Goal: Task Accomplishment & Management: Manage account settings

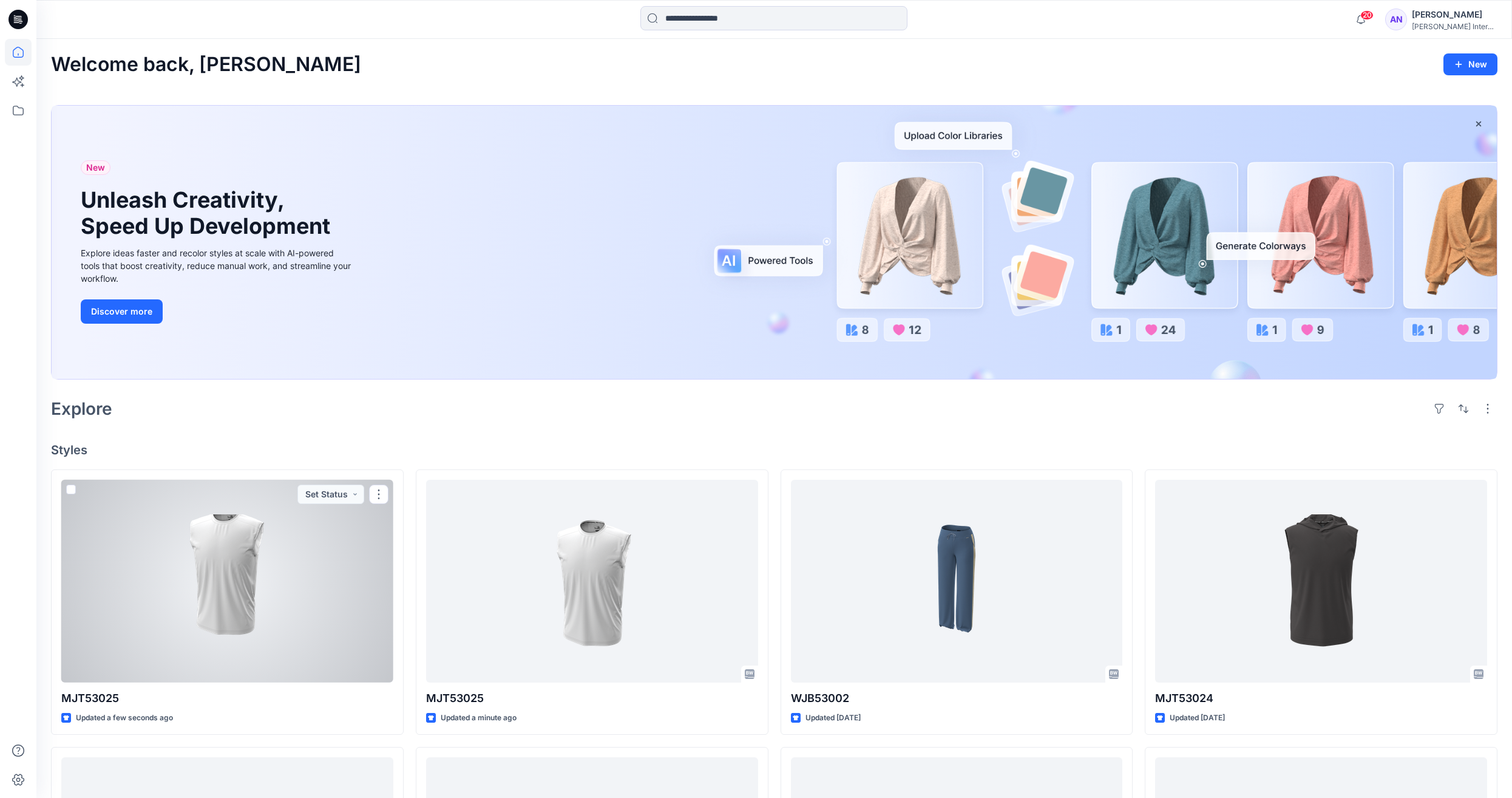
click at [259, 601] on div at bounding box center [227, 581] width 332 height 204
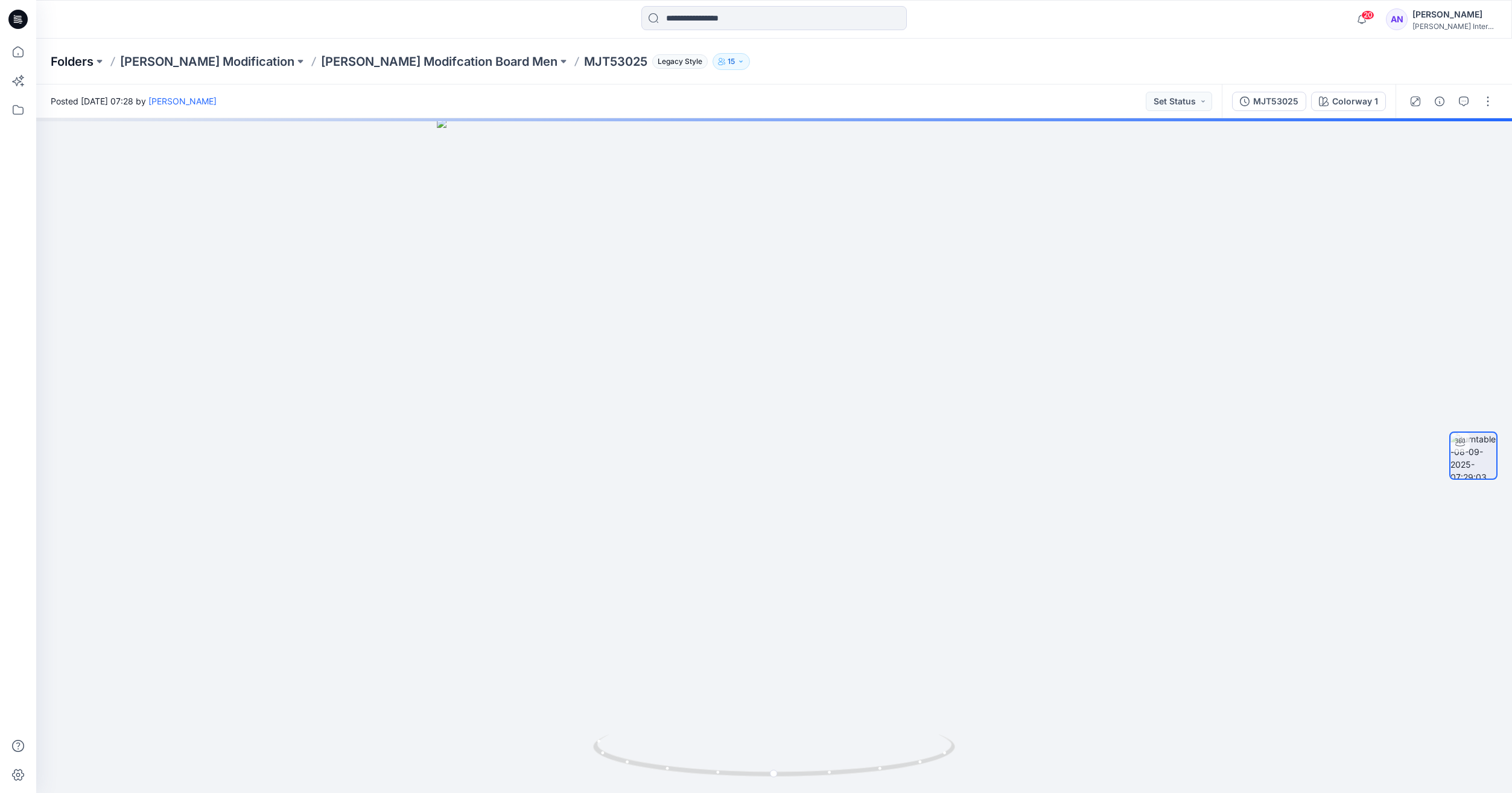
drag, startPoint x: 45, startPoint y: 66, endPoint x: 54, endPoint y: 66, distance: 9.0
click at [45, 66] on div "Folders [PERSON_NAME] Modification [PERSON_NAME] Modifcation Board Men MJT53025…" at bounding box center [774, 62] width 1476 height 46
click at [57, 64] on p "Folders" at bounding box center [71, 62] width 43 height 17
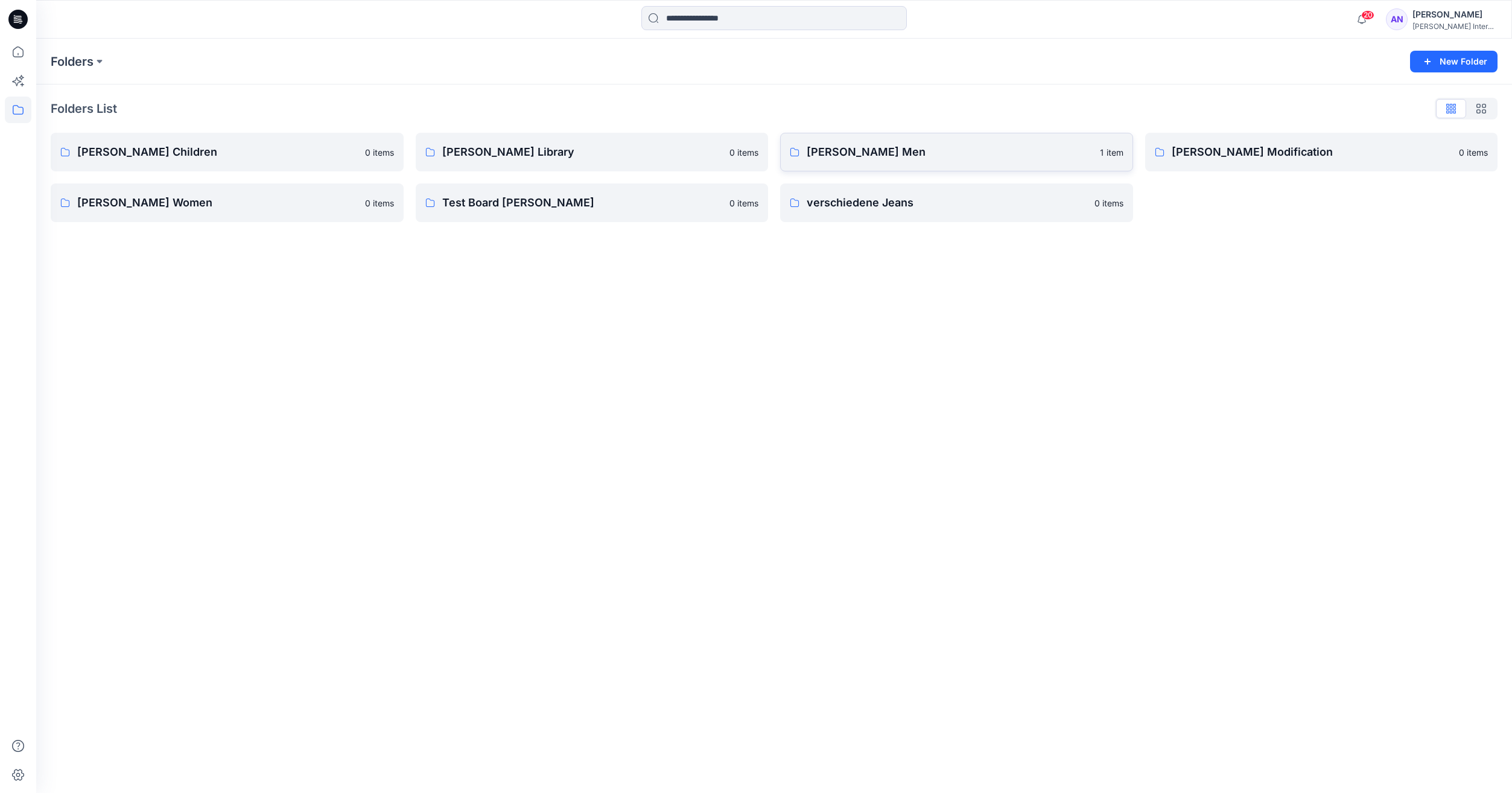
click at [884, 163] on link "[PERSON_NAME] Men 1 item" at bounding box center [956, 152] width 353 height 38
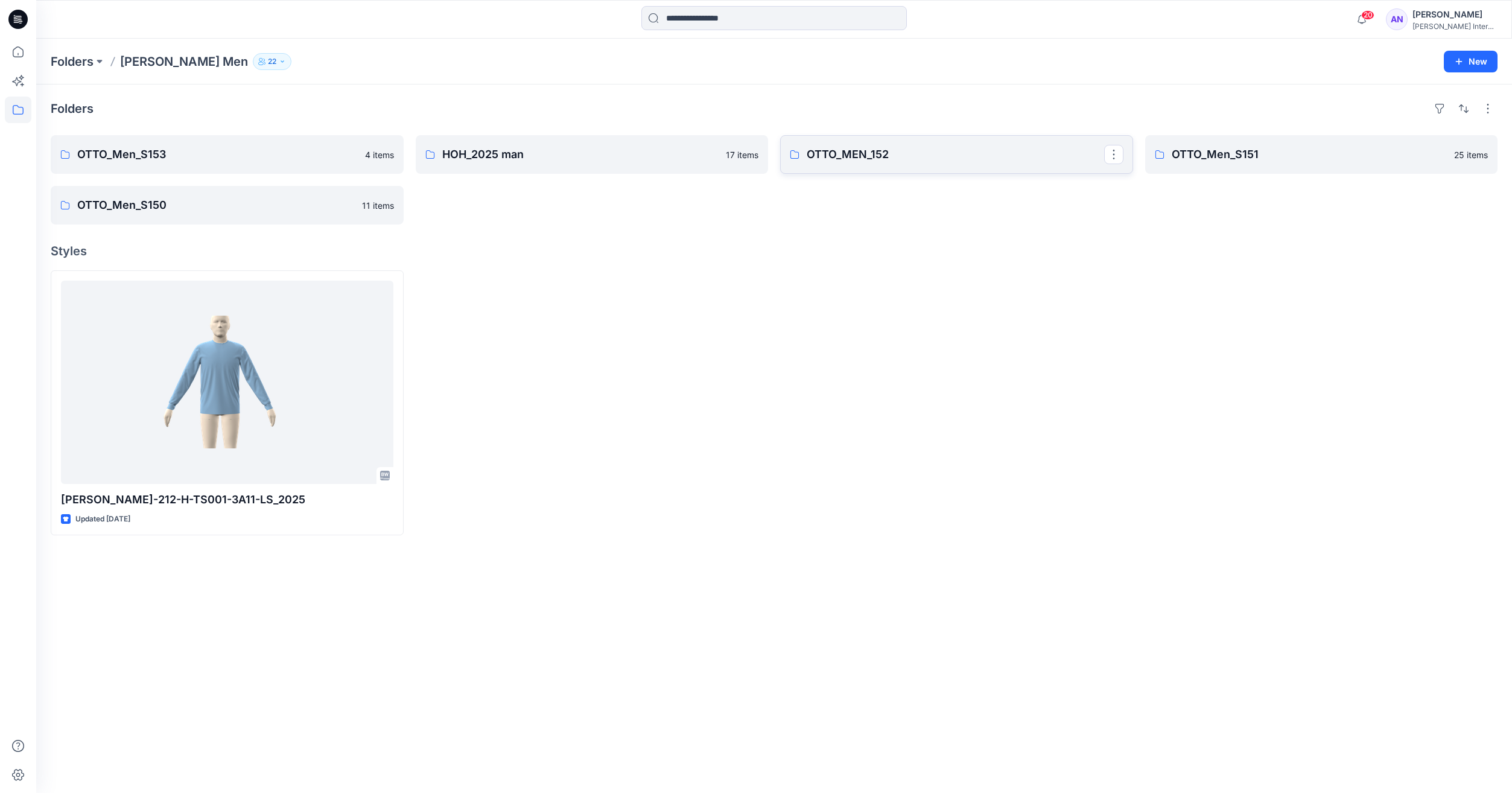
click at [881, 164] on link "OTTO_MEN_152" at bounding box center [956, 154] width 353 height 38
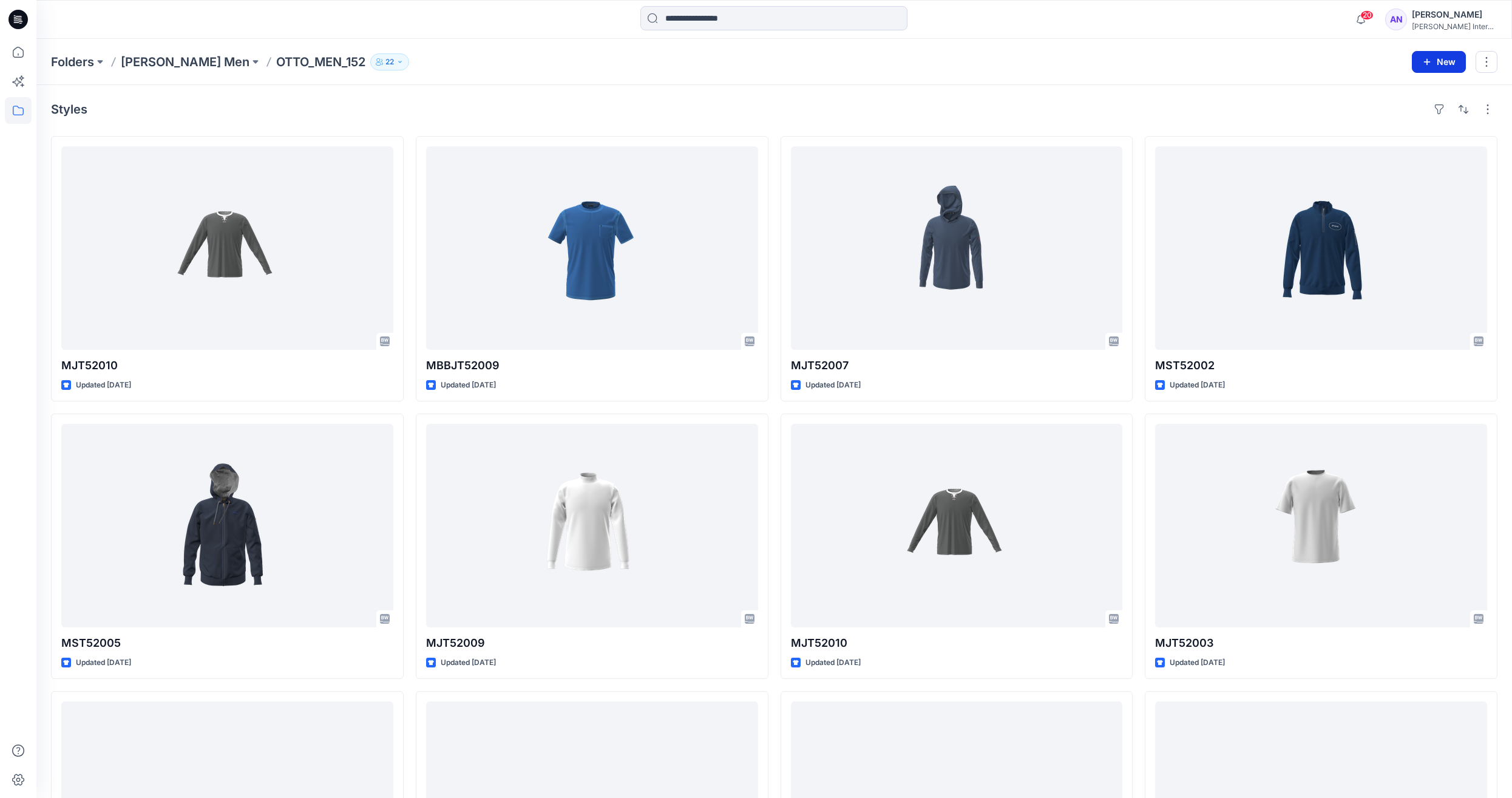
click at [1430, 63] on icon "button" at bounding box center [1427, 62] width 10 height 10
click at [1490, 64] on button "button" at bounding box center [1486, 61] width 22 height 22
click at [134, 62] on p "[PERSON_NAME] Men" at bounding box center [185, 62] width 129 height 17
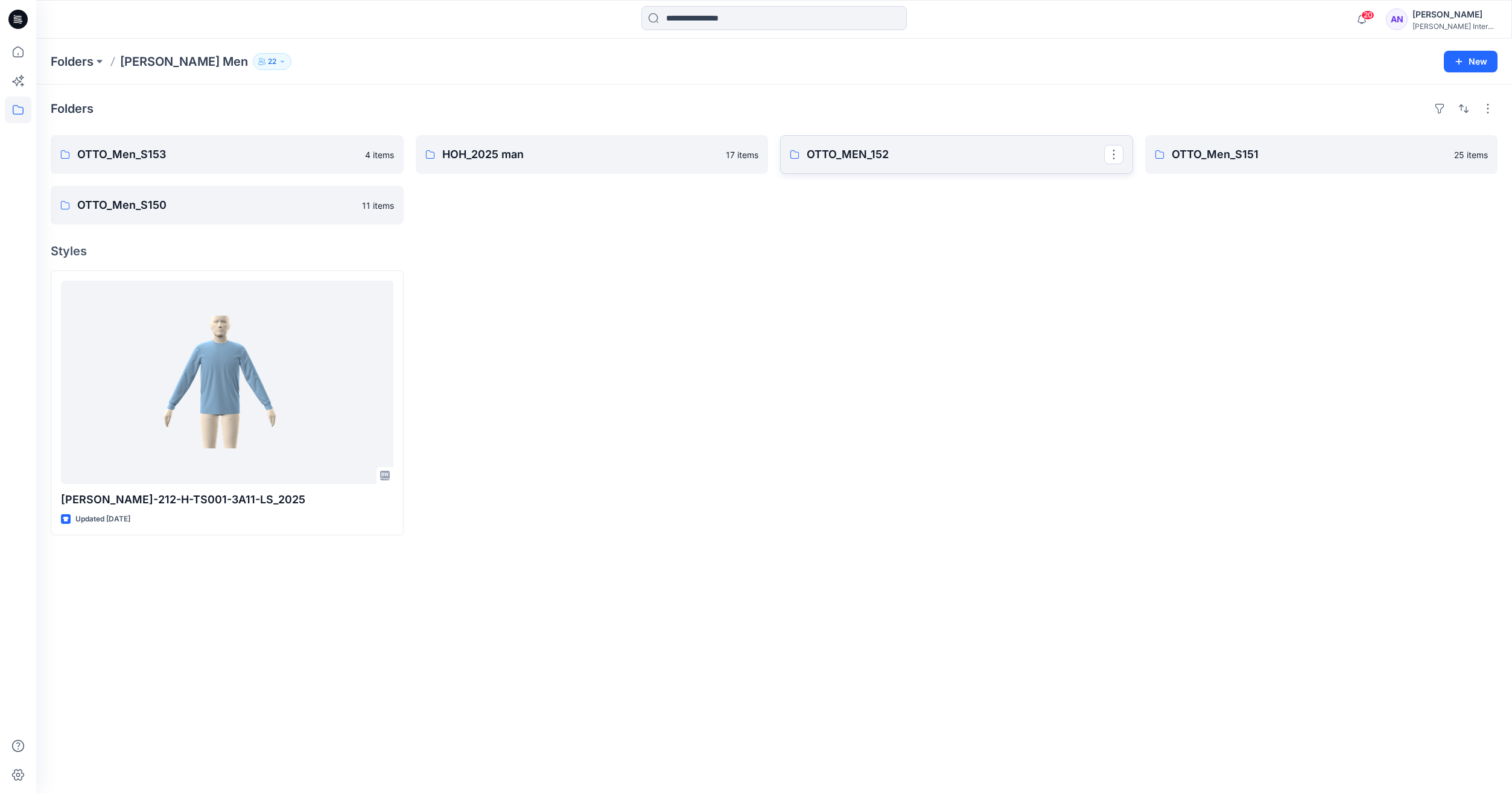
click at [812, 164] on link "OTTO_MEN_152" at bounding box center [956, 154] width 353 height 38
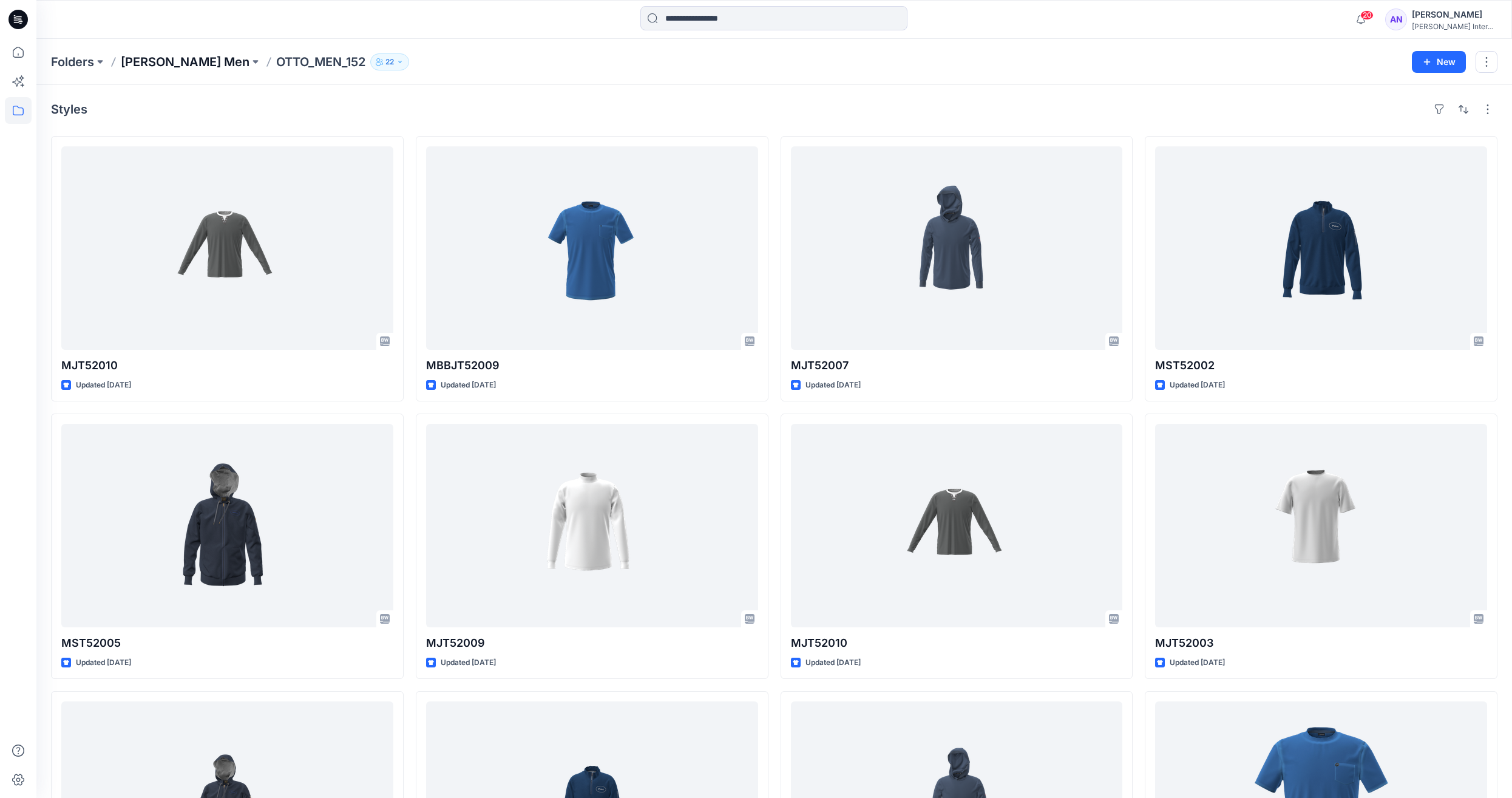
click at [176, 66] on p "[PERSON_NAME] Men" at bounding box center [185, 62] width 129 height 17
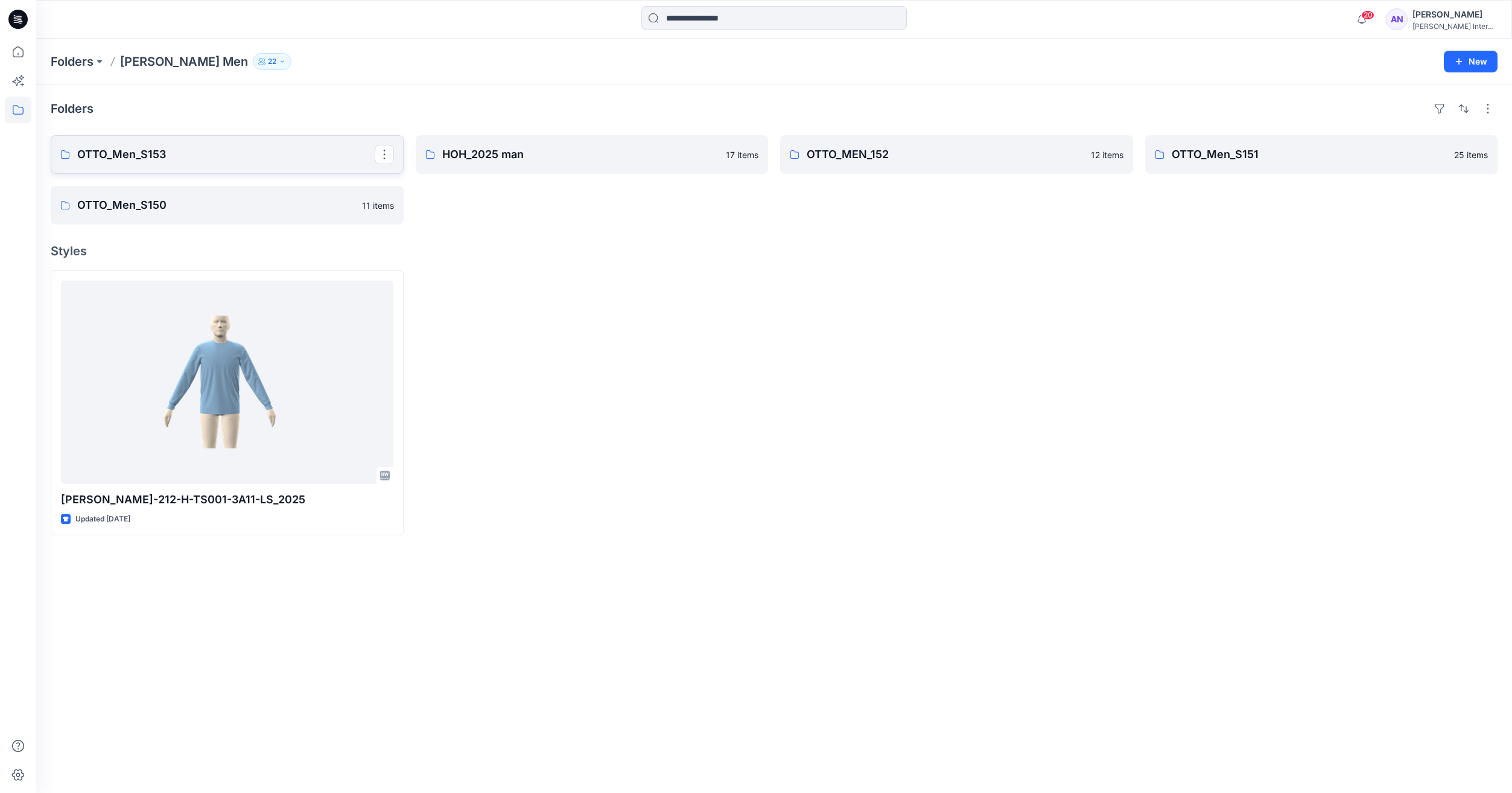
click at [213, 160] on p "OTTO_Men_S153" at bounding box center [225, 155] width 297 height 17
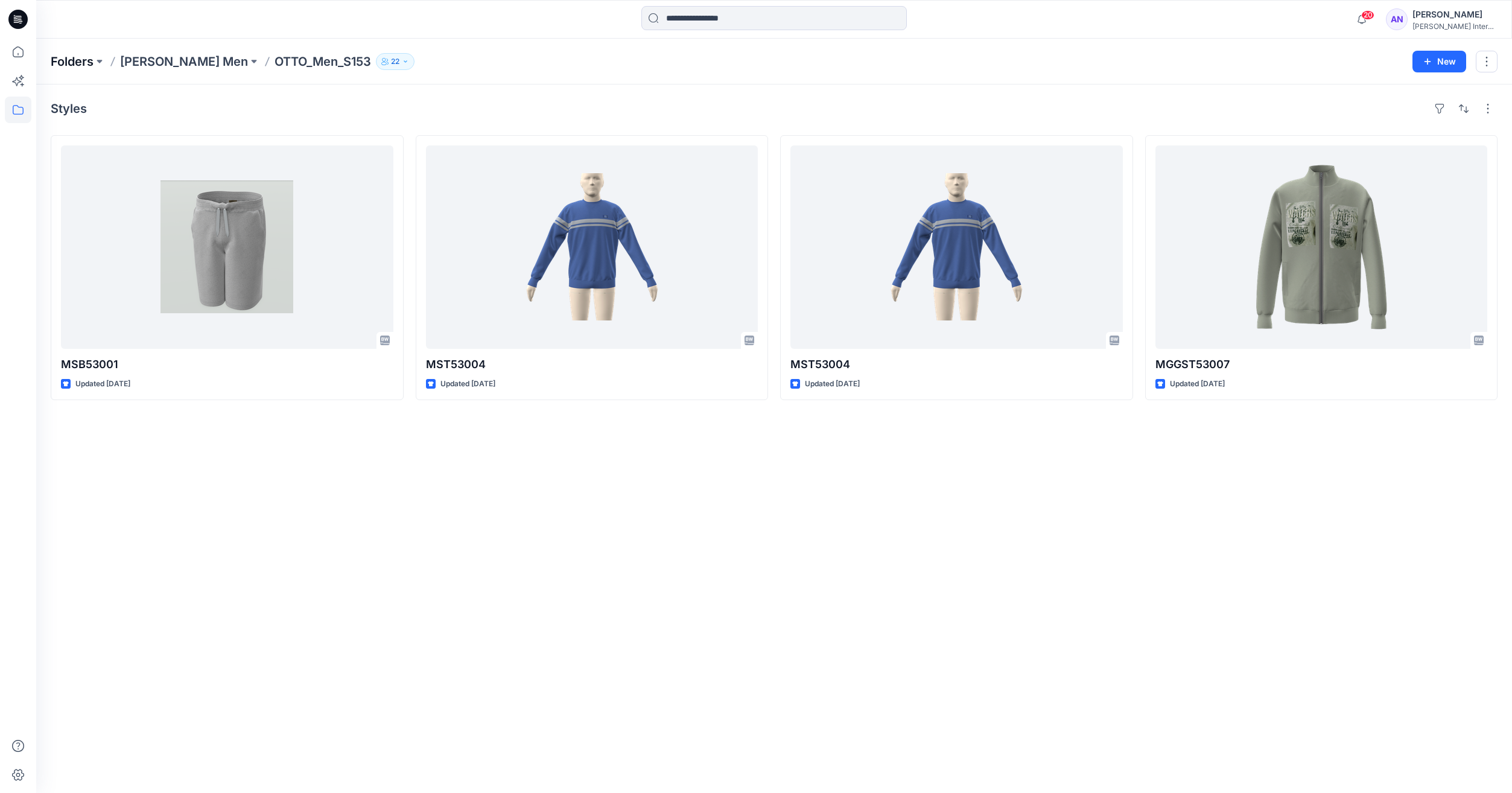
click at [55, 64] on p "Folders" at bounding box center [71, 62] width 43 height 17
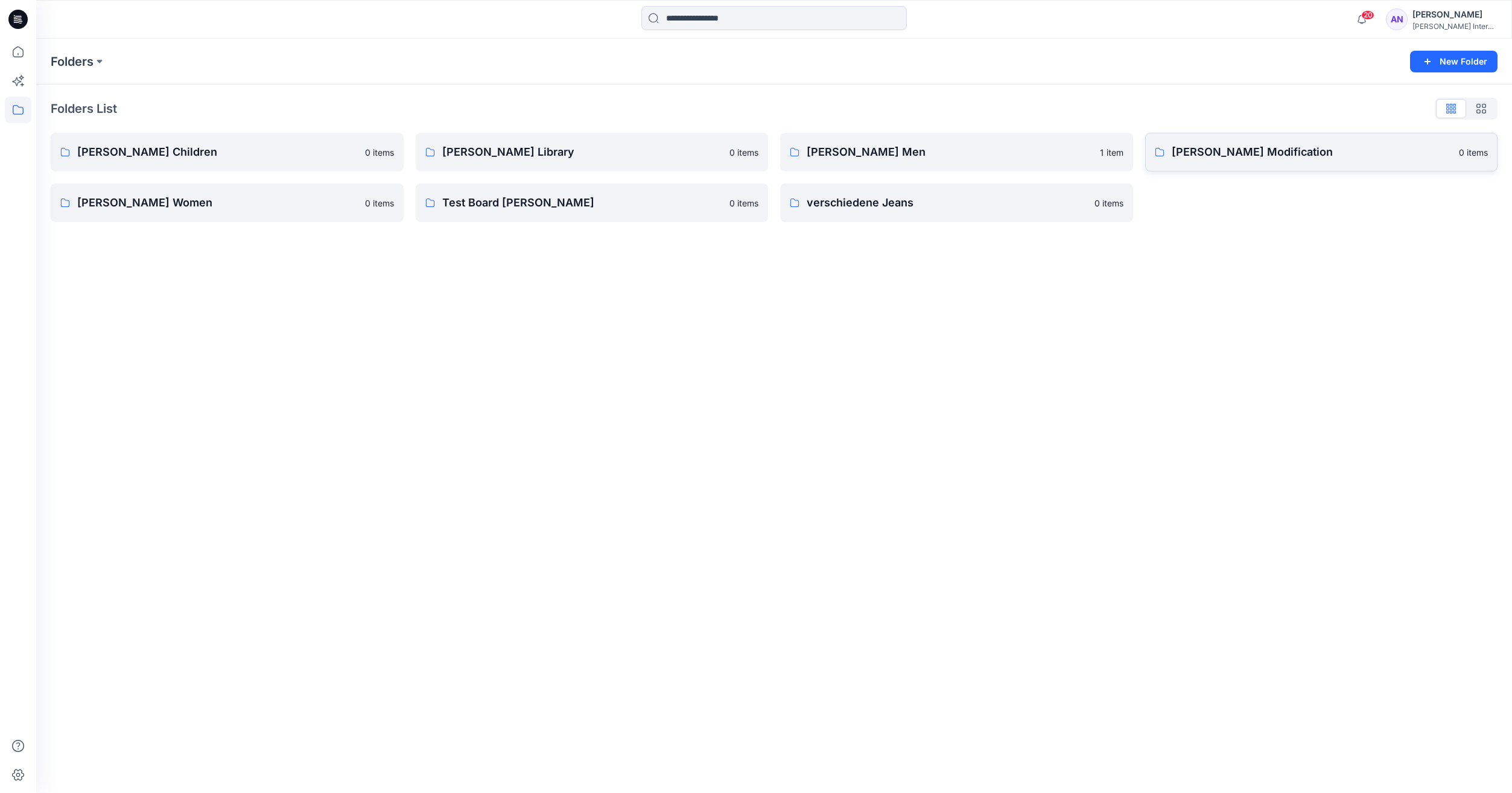
click at [1191, 155] on p "[PERSON_NAME] Modification" at bounding box center [1311, 152] width 281 height 17
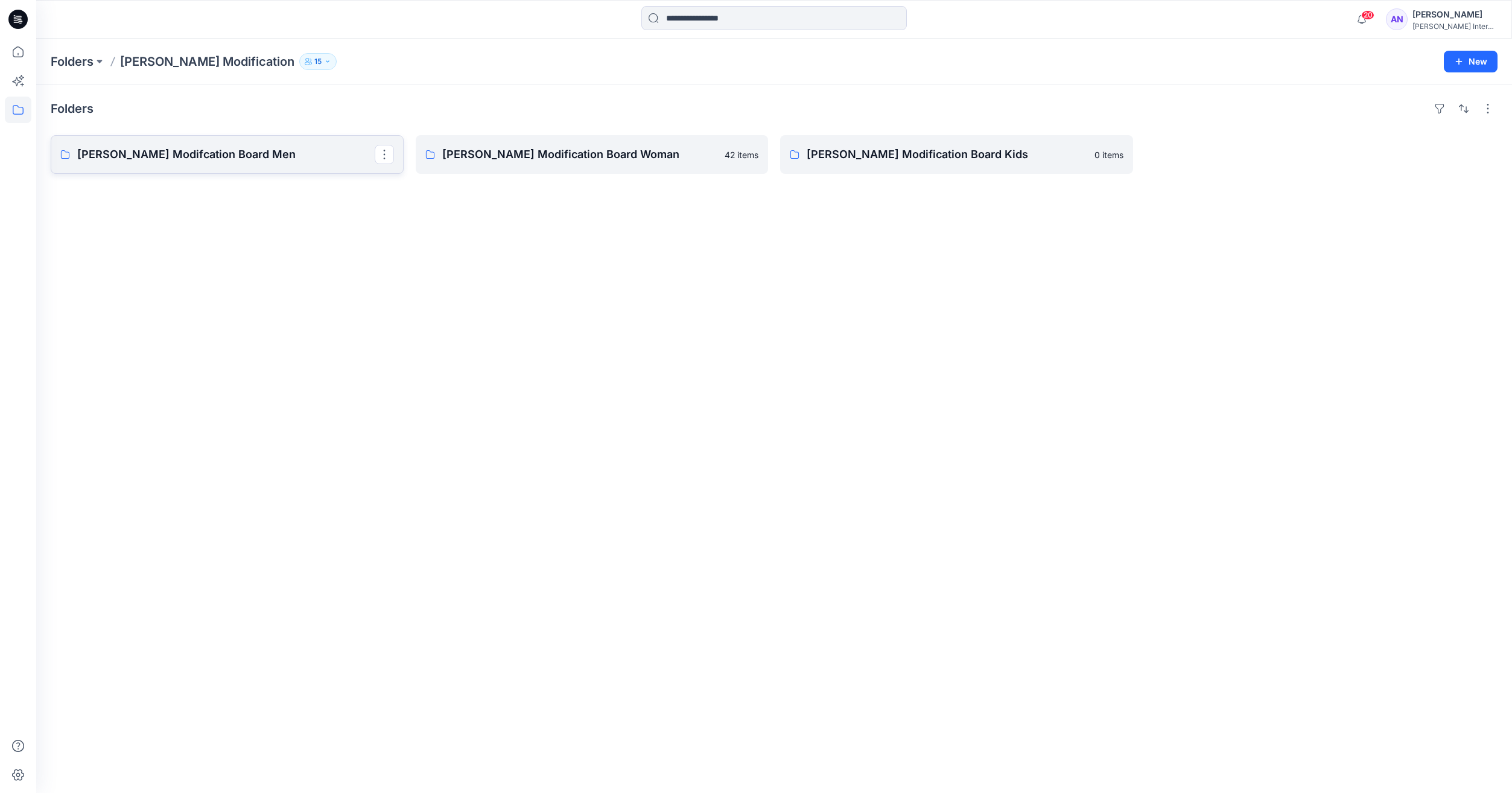
click at [212, 162] on p "[PERSON_NAME] Modifcation Board Men" at bounding box center [225, 155] width 297 height 17
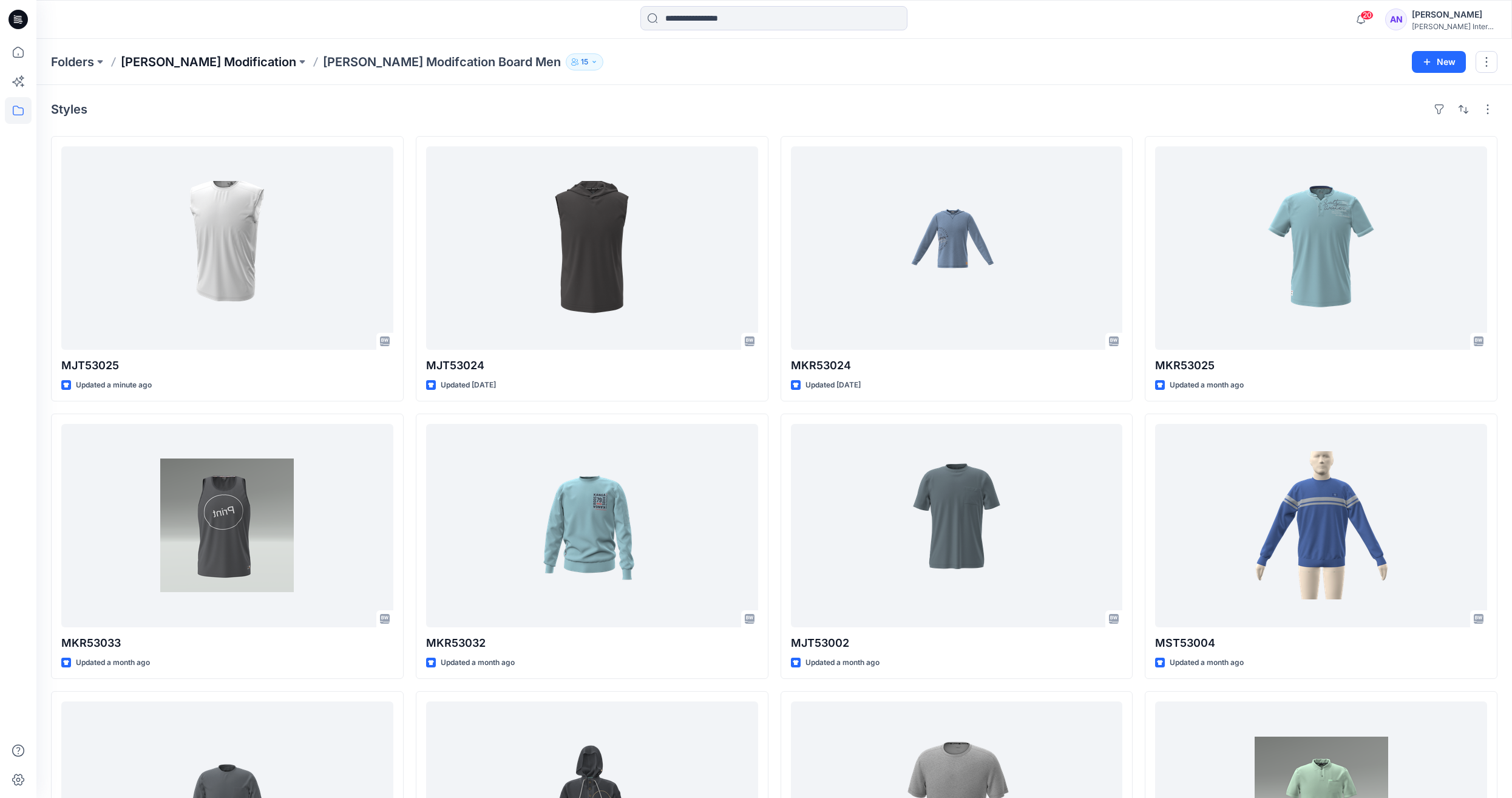
click at [157, 58] on p "[PERSON_NAME] Modification" at bounding box center [208, 62] width 175 height 17
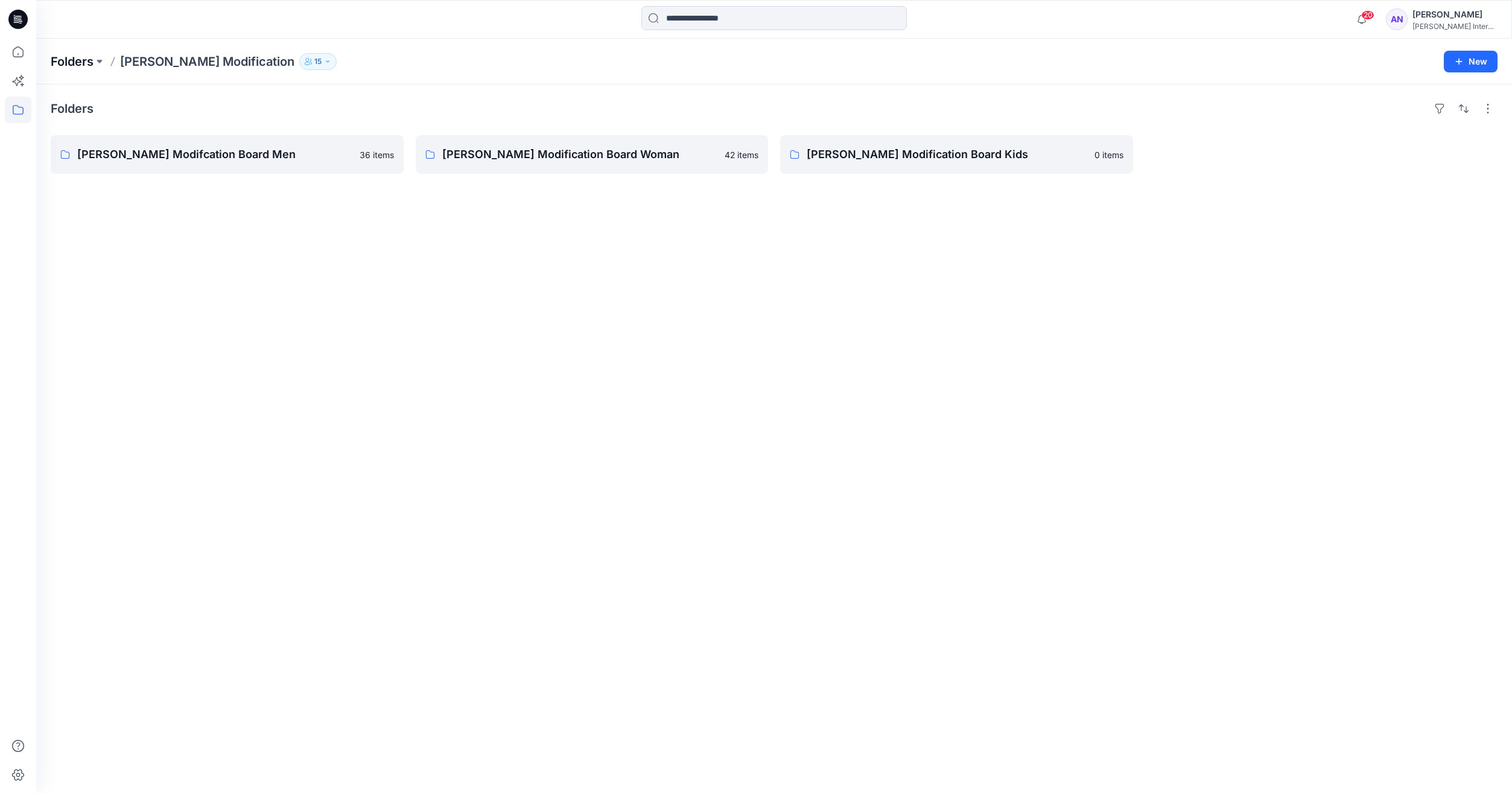
click at [80, 63] on p "Folders" at bounding box center [71, 62] width 43 height 17
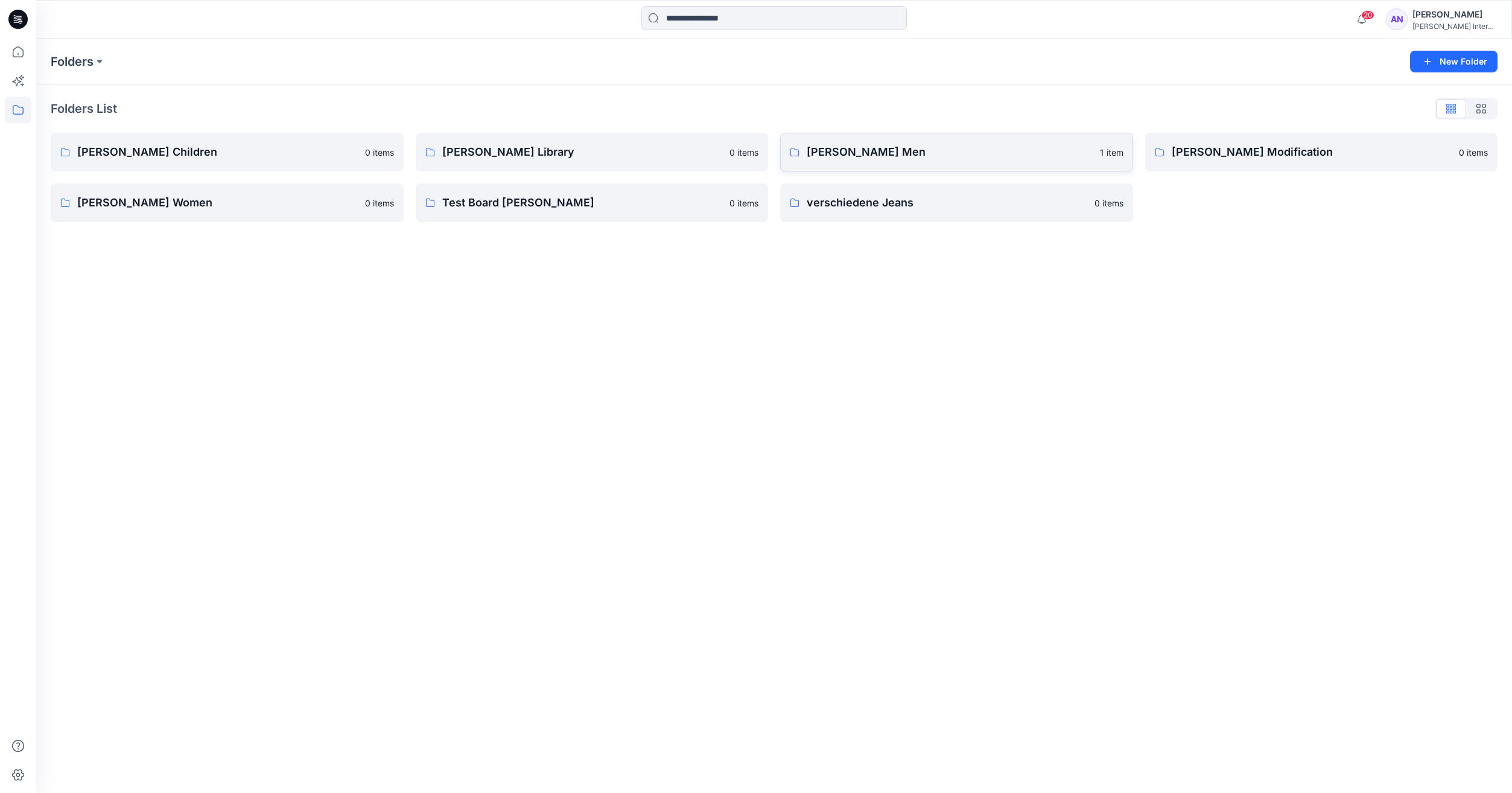
click at [967, 163] on link "[PERSON_NAME] Men 1 item" at bounding box center [956, 152] width 353 height 38
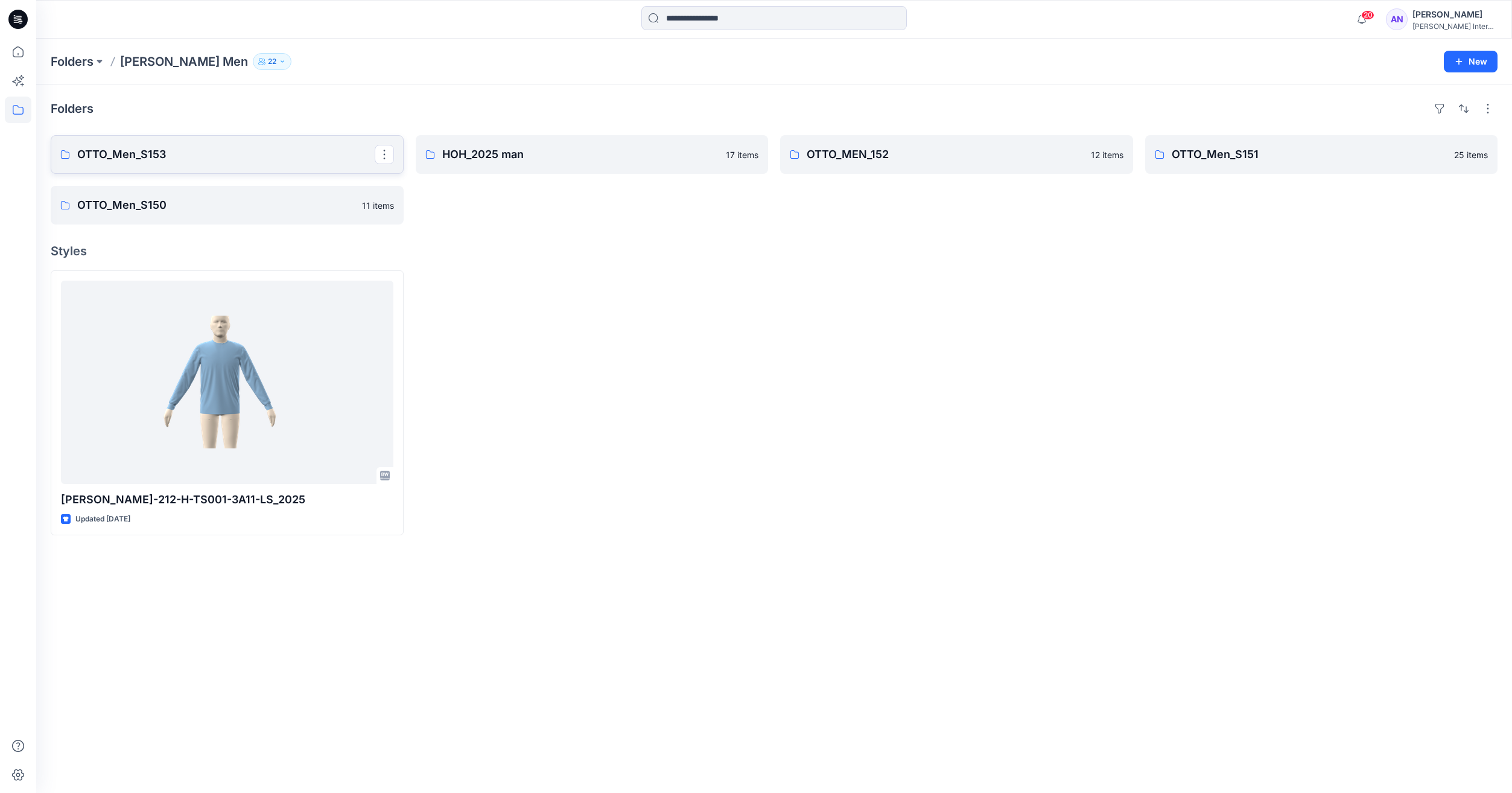
click at [159, 165] on link "OTTO_Men_S153" at bounding box center [227, 154] width 353 height 38
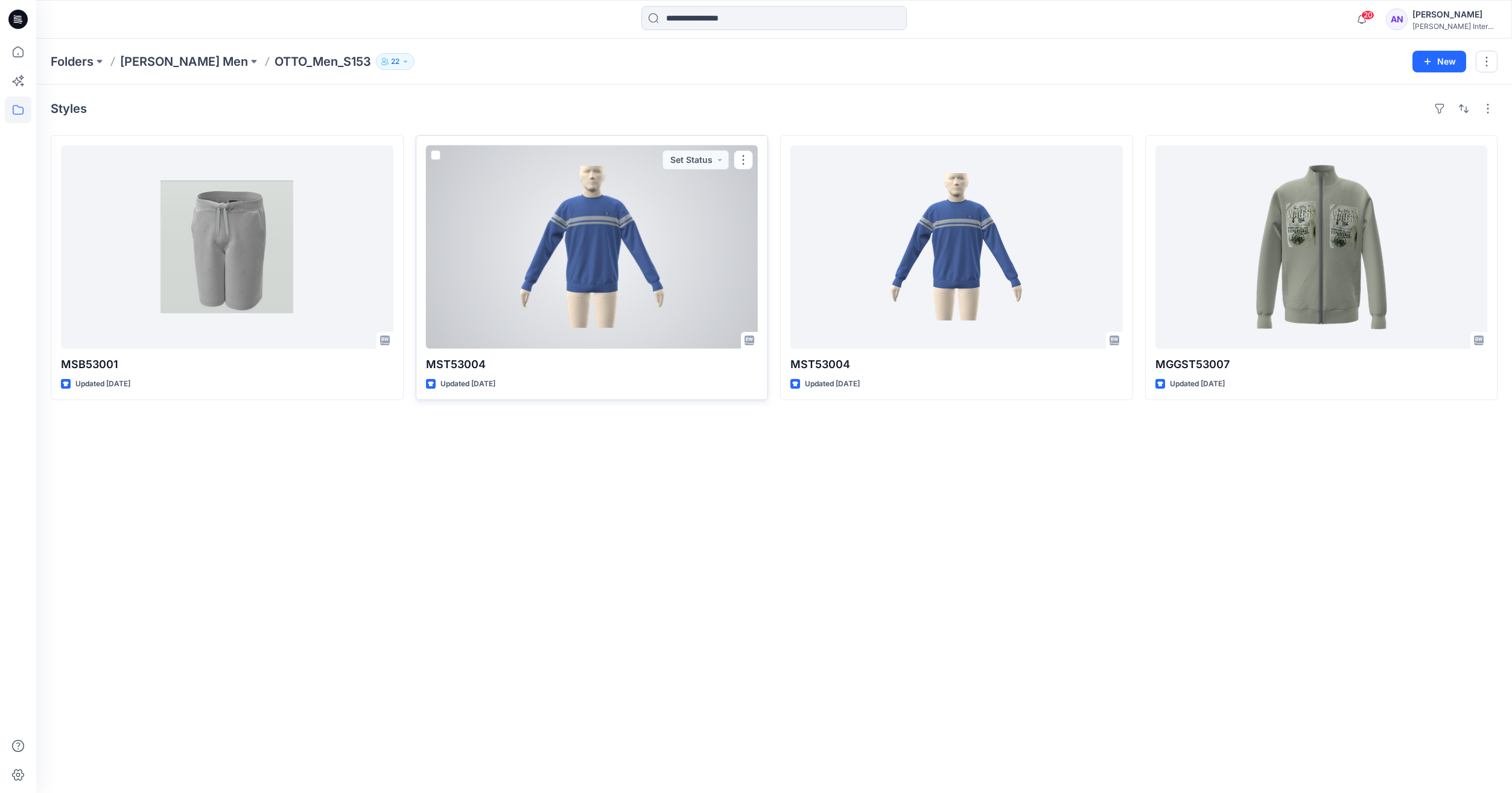
click at [530, 237] on div at bounding box center [592, 247] width 332 height 204
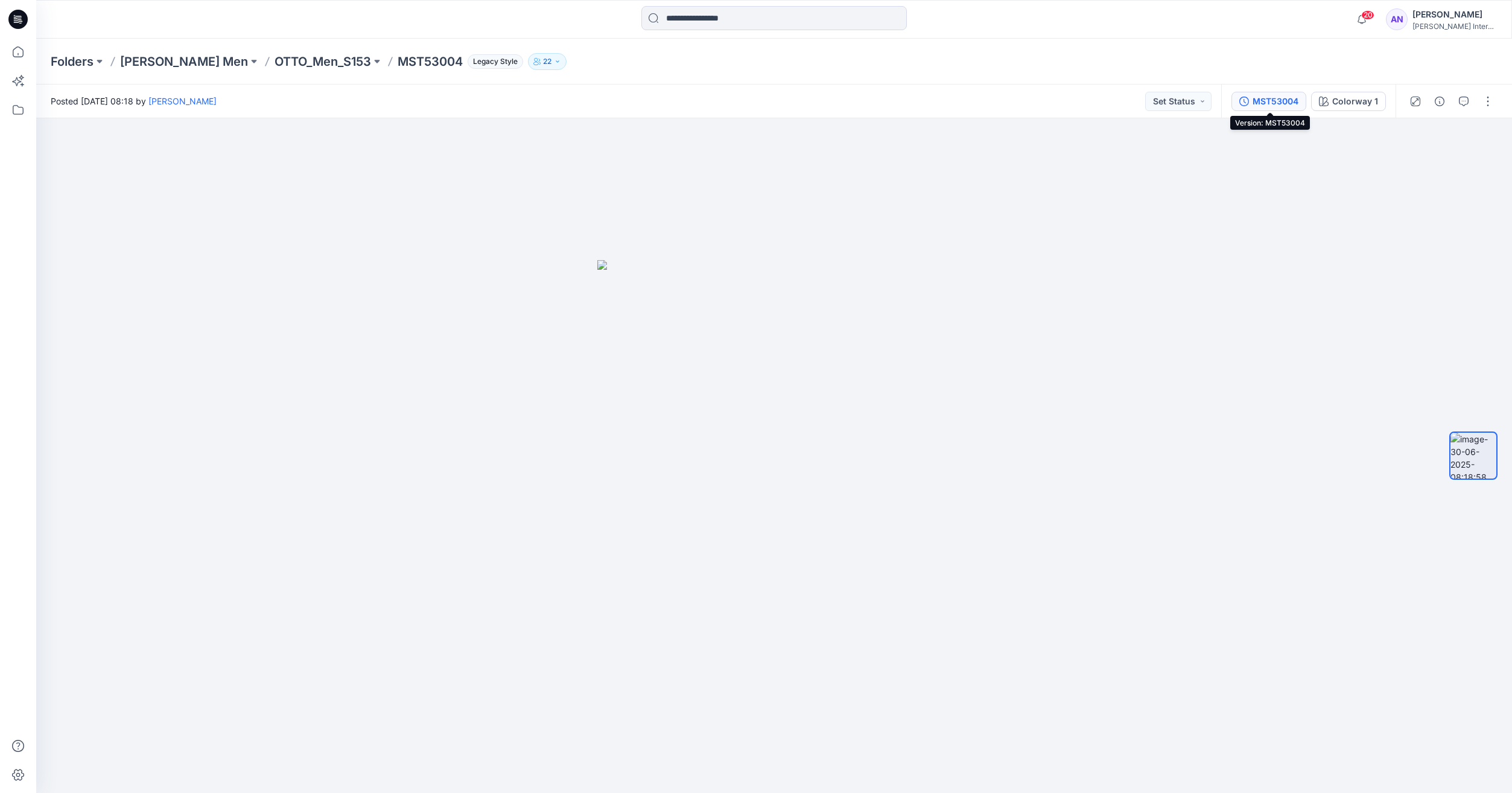
click at [1262, 102] on div "MST53004" at bounding box center [1276, 101] width 46 height 13
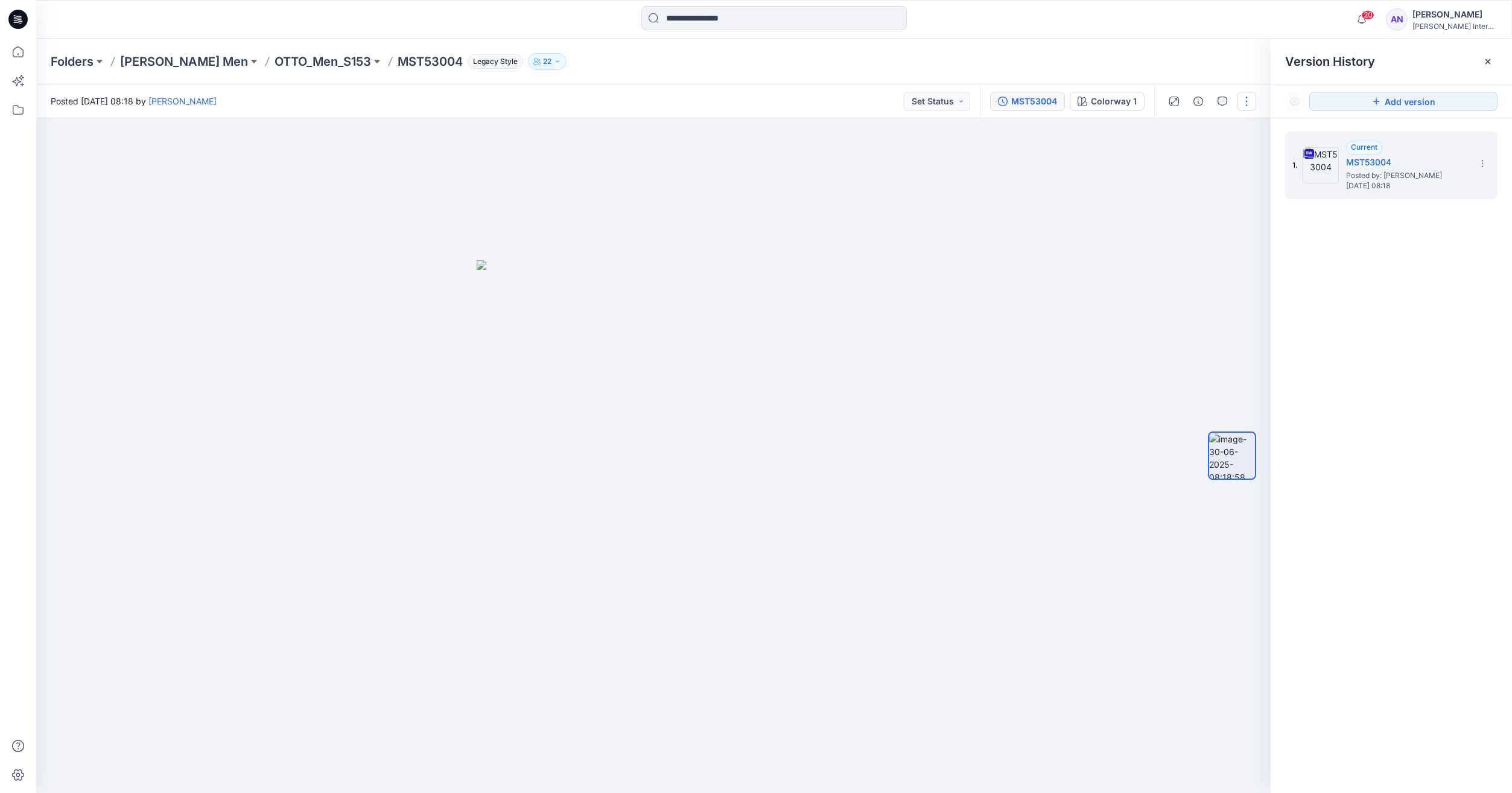
click at [1241, 104] on button "button" at bounding box center [1246, 101] width 20 height 20
click at [1177, 132] on p "Edit" at bounding box center [1170, 129] width 15 height 13
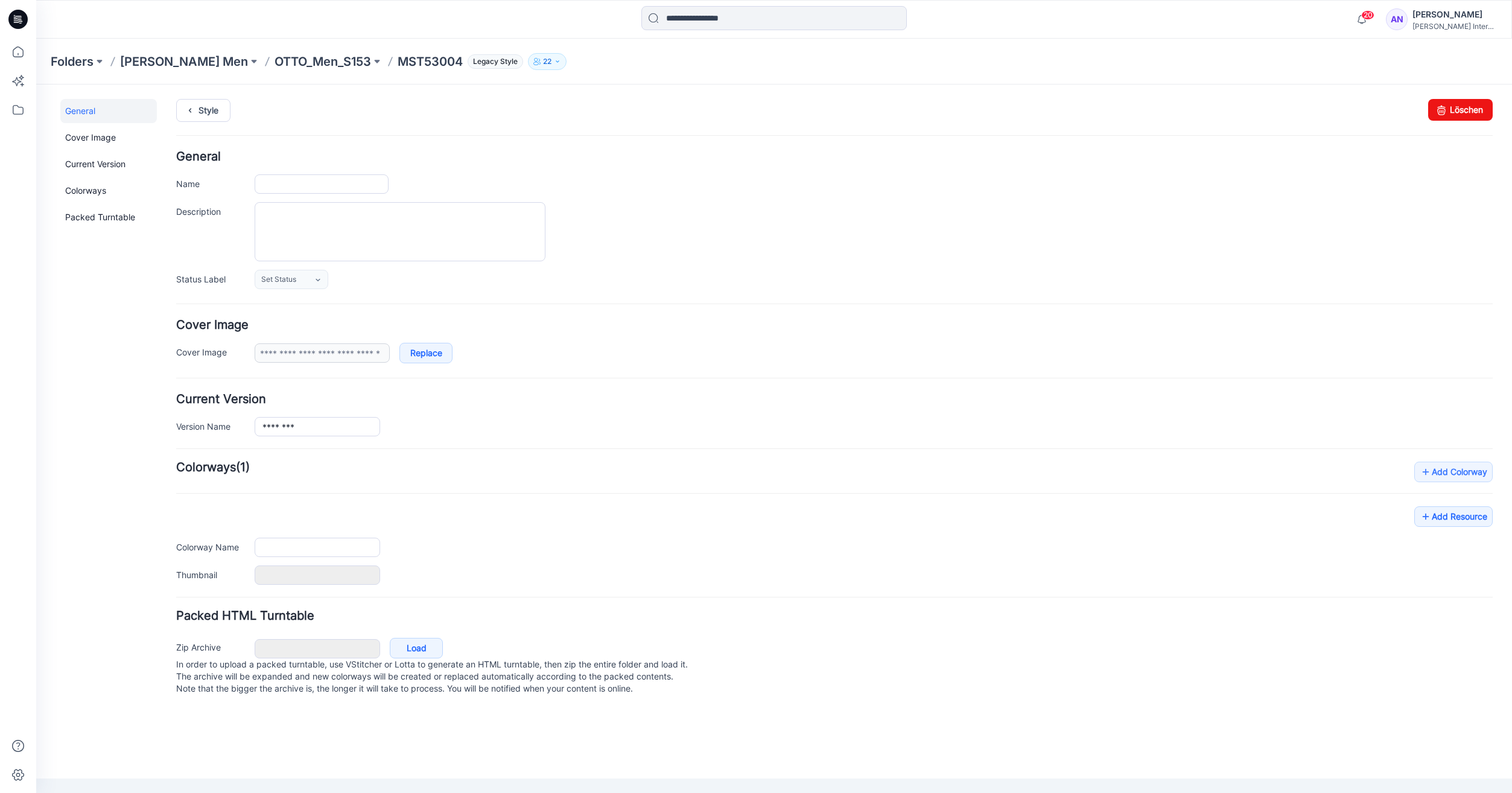
type input "********"
type input "**********"
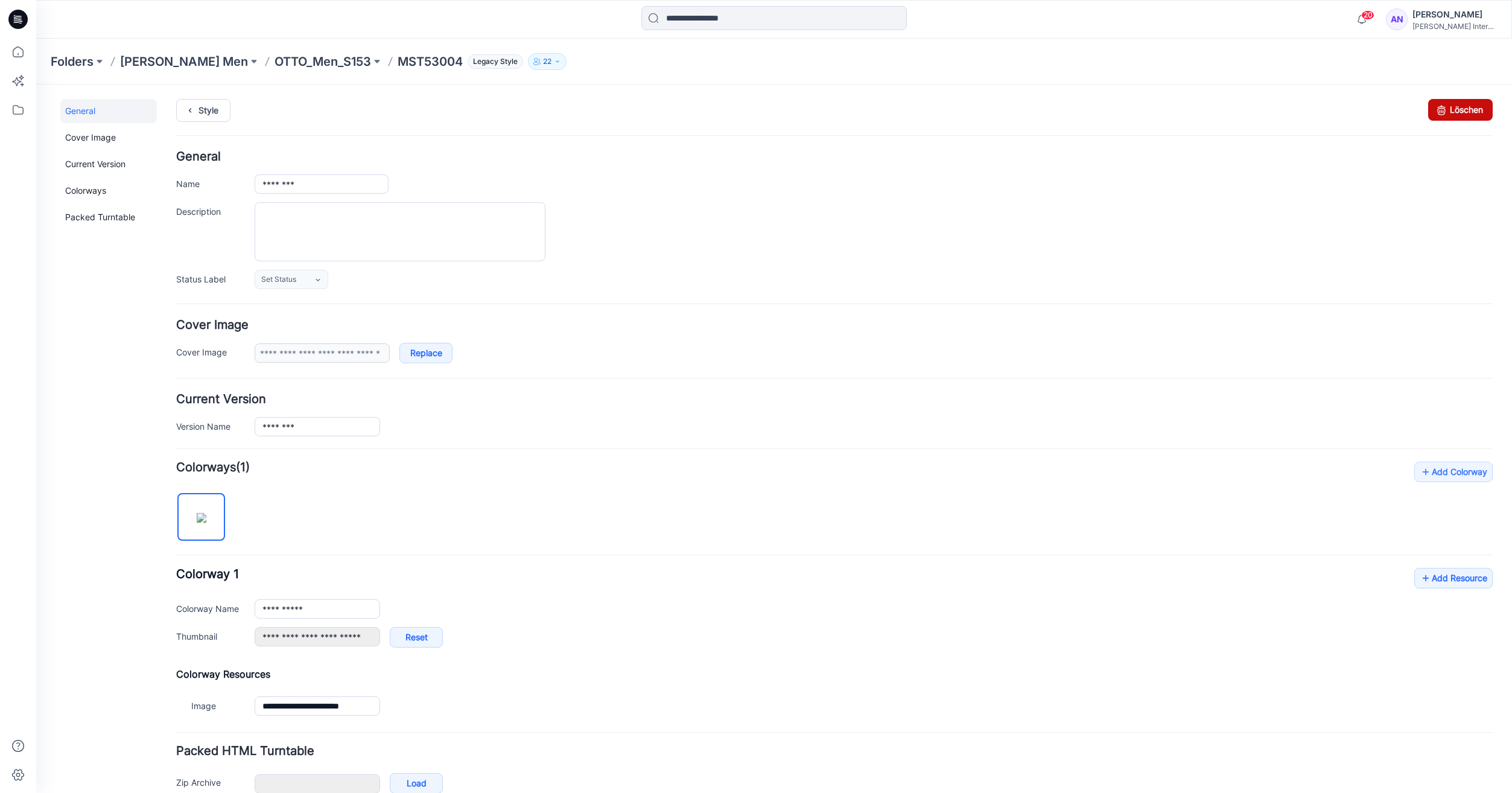
drag, startPoint x: 1446, startPoint y: 115, endPoint x: 835, endPoint y: 137, distance: 611.4
click at [1446, 115] on link "Löschen" at bounding box center [1460, 109] width 64 height 22
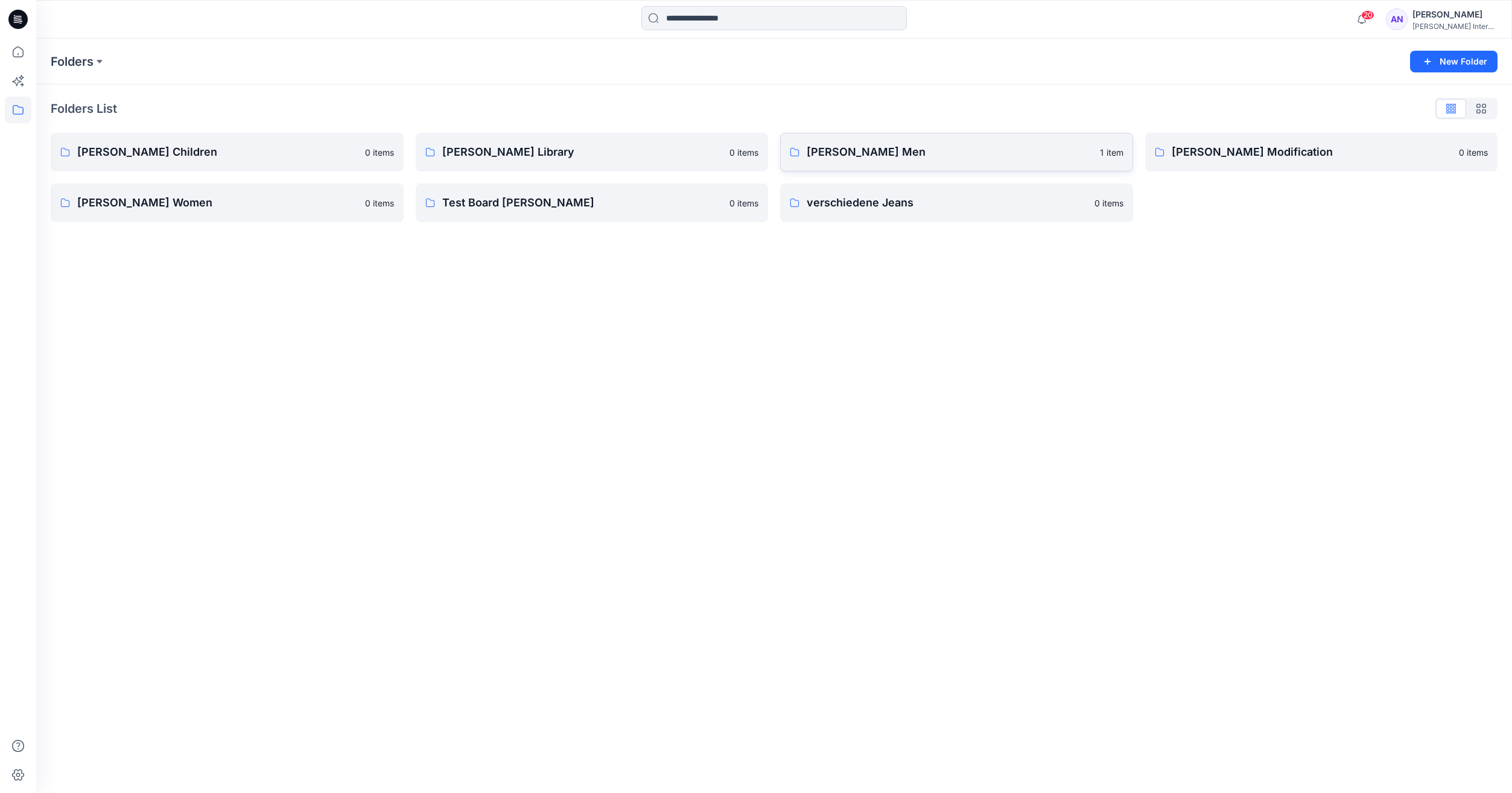
click at [923, 170] on link "[PERSON_NAME] Men 1 item" at bounding box center [956, 152] width 353 height 38
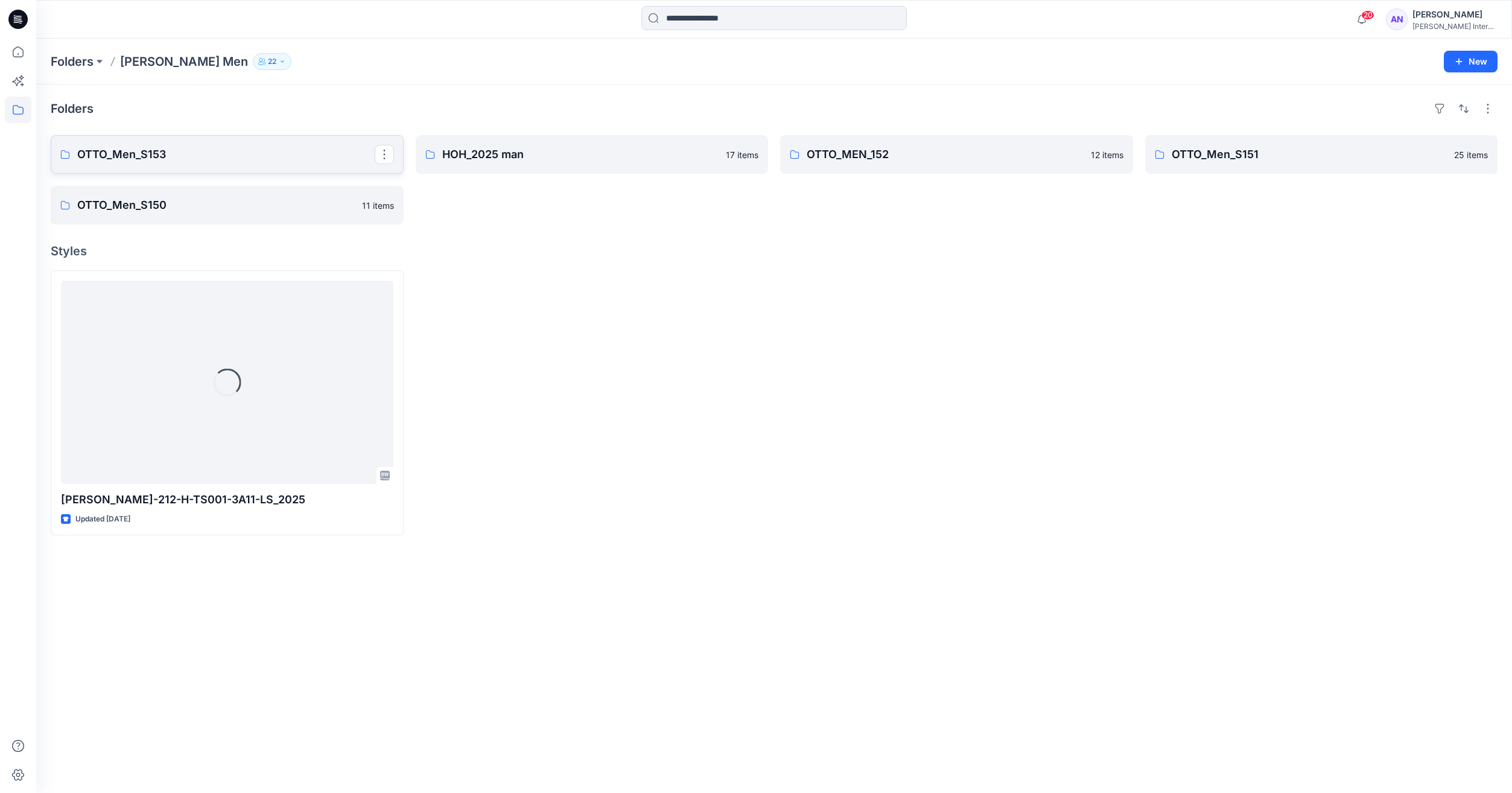
click at [243, 164] on link "OTTO_Men_S153" at bounding box center [227, 154] width 353 height 38
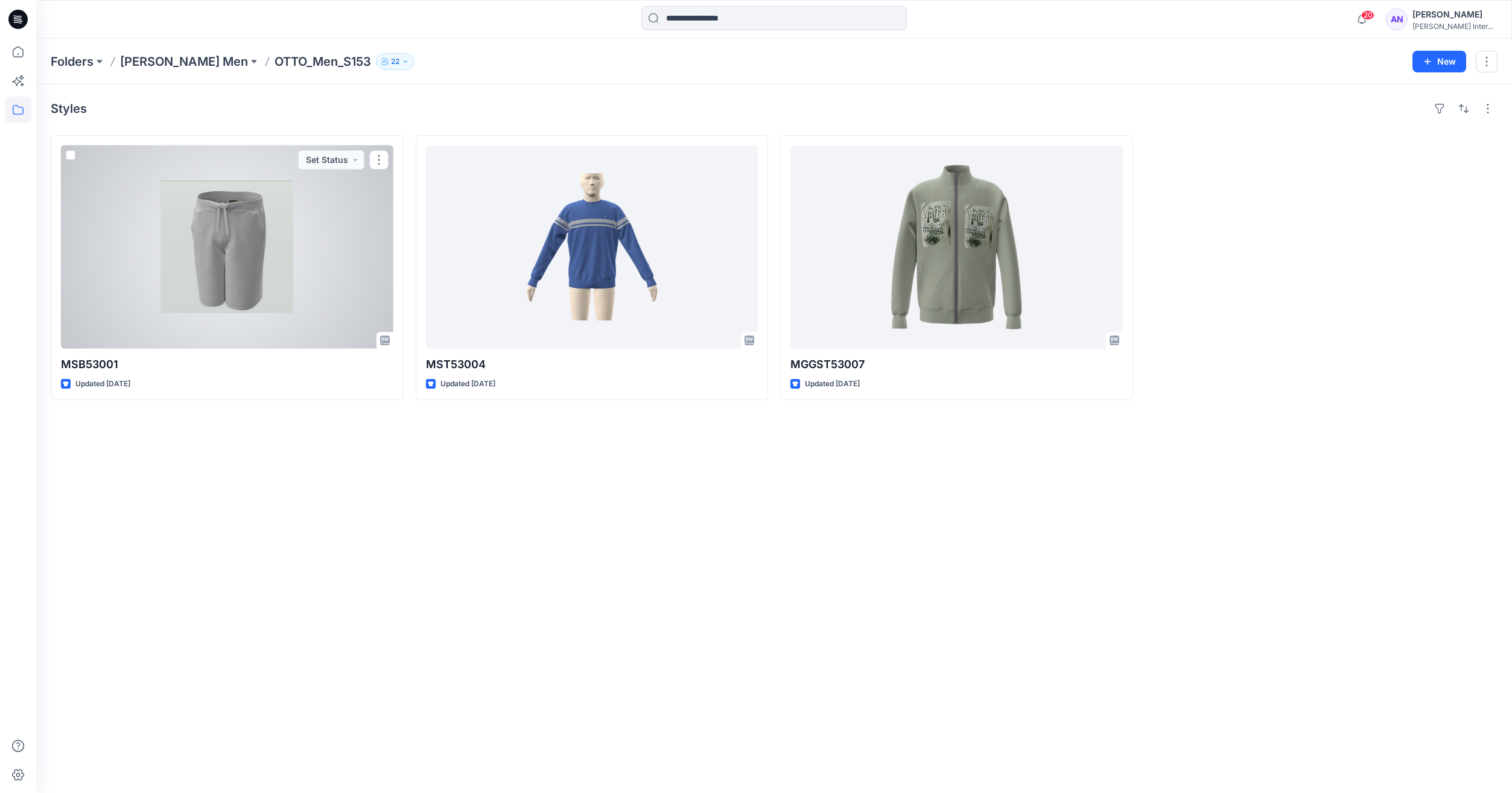
drag, startPoint x: 243, startPoint y: 164, endPoint x: 891, endPoint y: 223, distance: 650.7
click at [891, 223] on div at bounding box center [956, 247] width 332 height 204
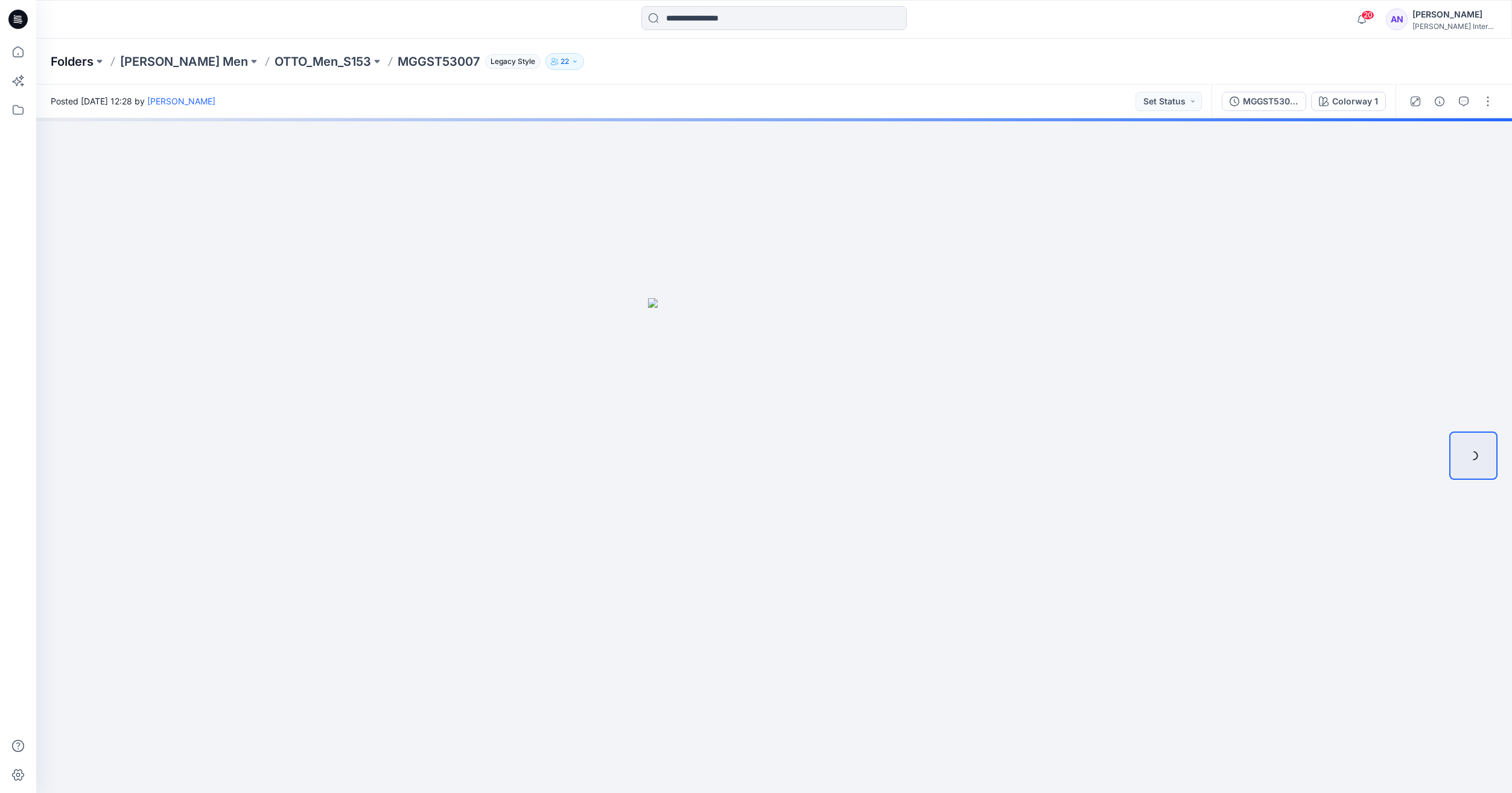
click at [85, 64] on p "Folders" at bounding box center [71, 62] width 43 height 17
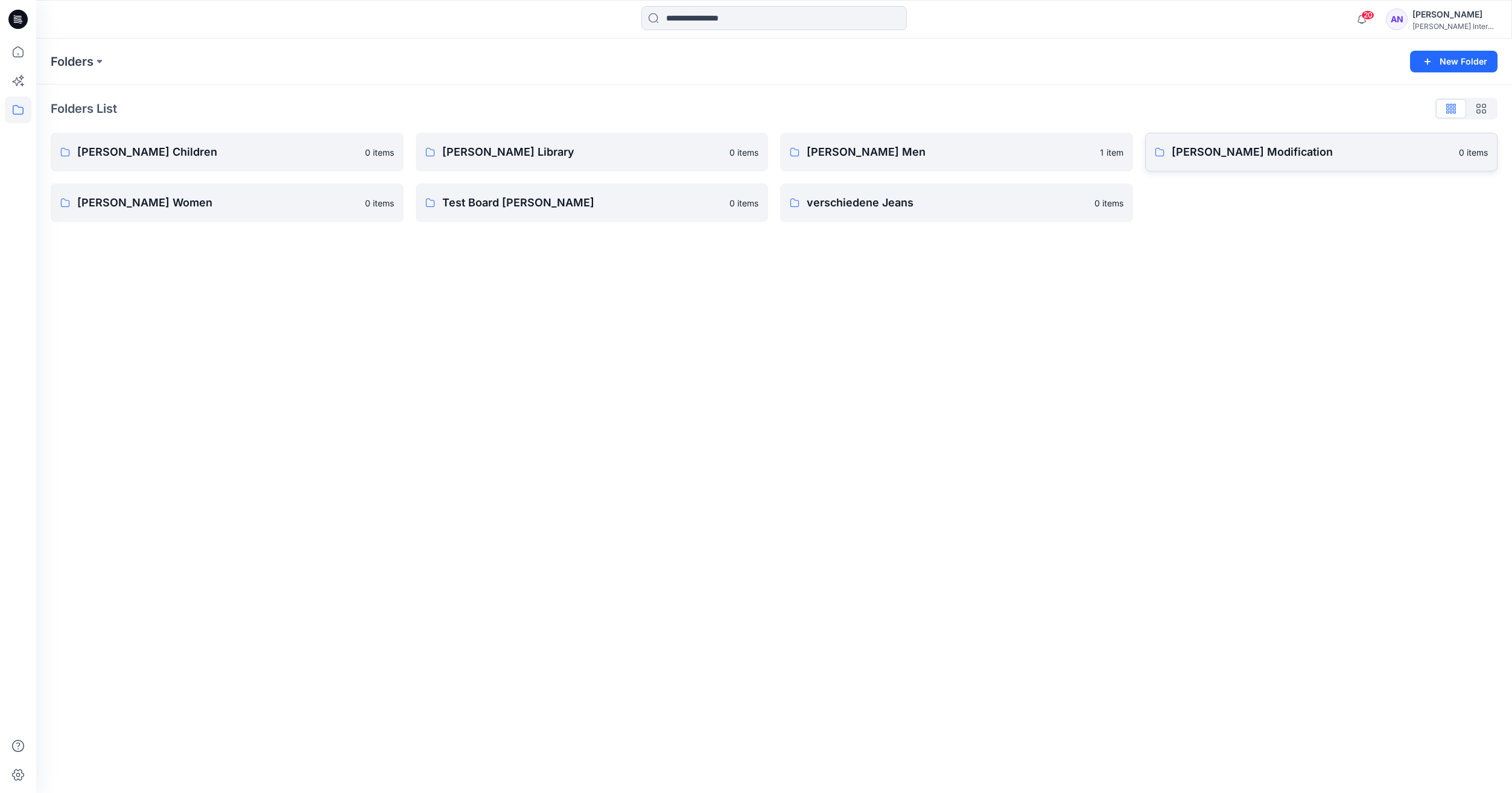
click at [1162, 150] on icon at bounding box center [1159, 152] width 10 height 10
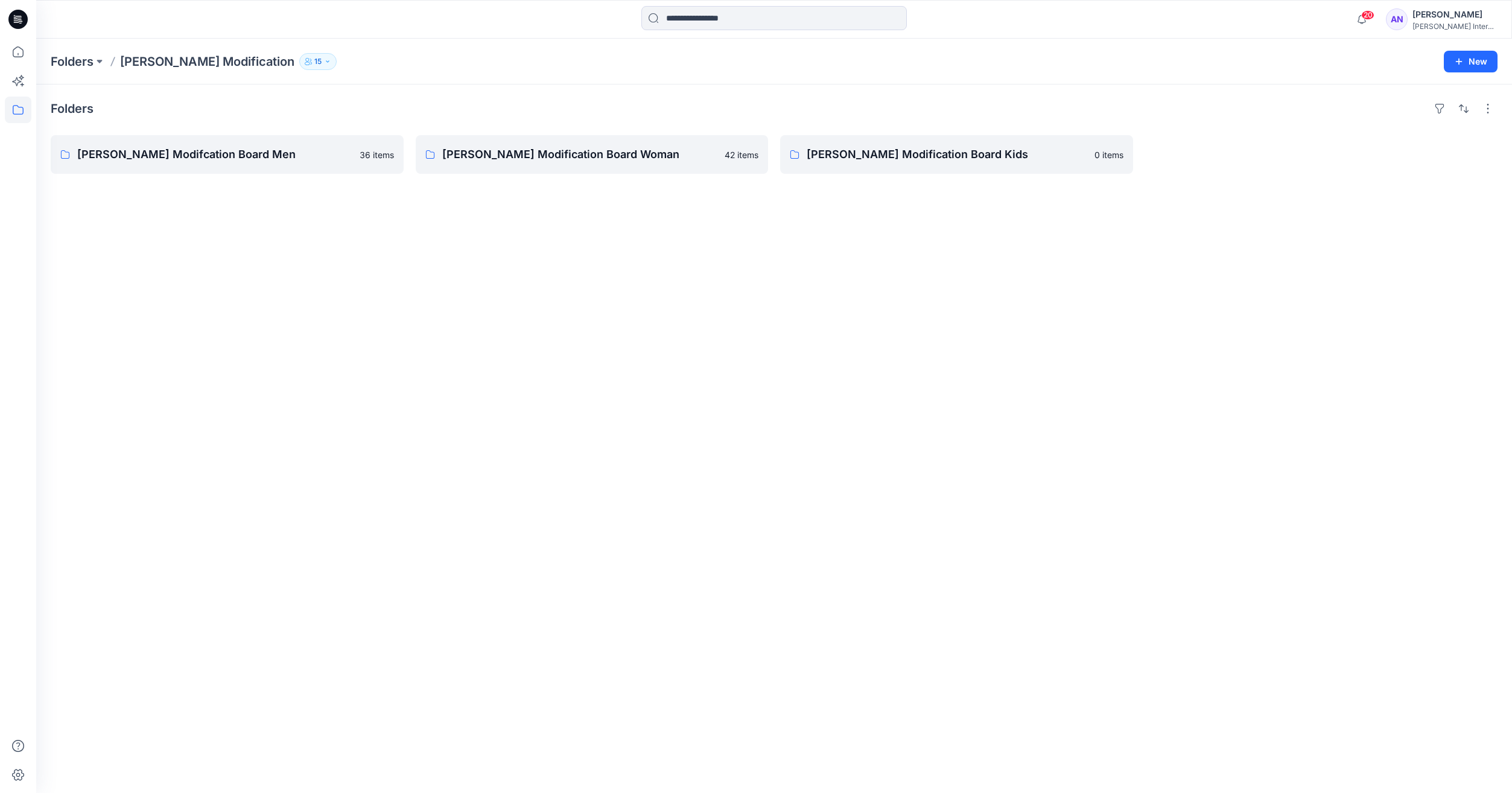
drag, startPoint x: 1147, startPoint y: 150, endPoint x: 256, endPoint y: 199, distance: 892.3
click at [259, 202] on div "Folders Otto Modifcation Board Men 36 items Otto Modification Board Woman 42 it…" at bounding box center [774, 439] width 1476 height 708
click at [241, 162] on p "[PERSON_NAME] Modifcation Board Men" at bounding box center [225, 155] width 297 height 17
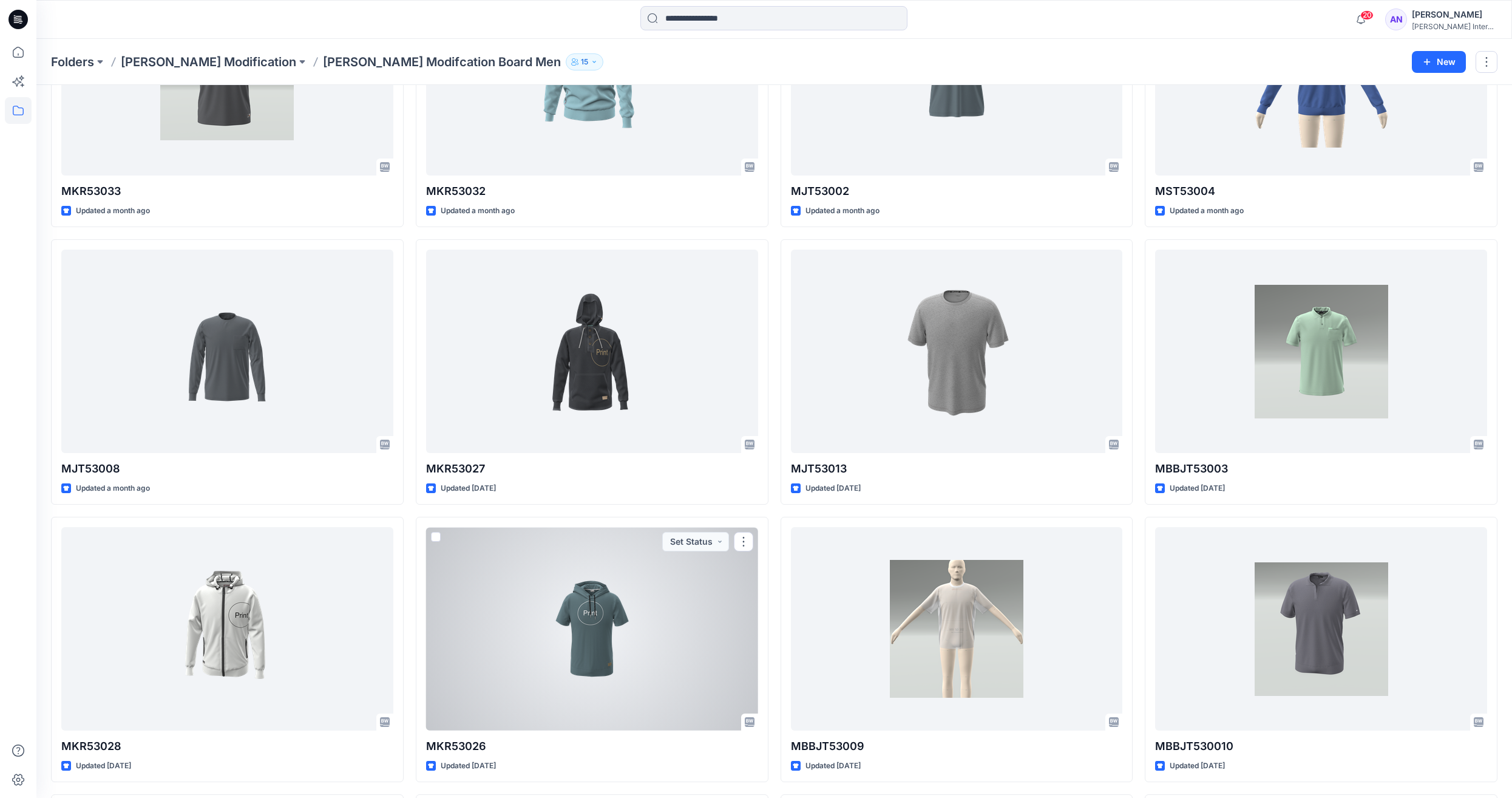
scroll to position [382, 0]
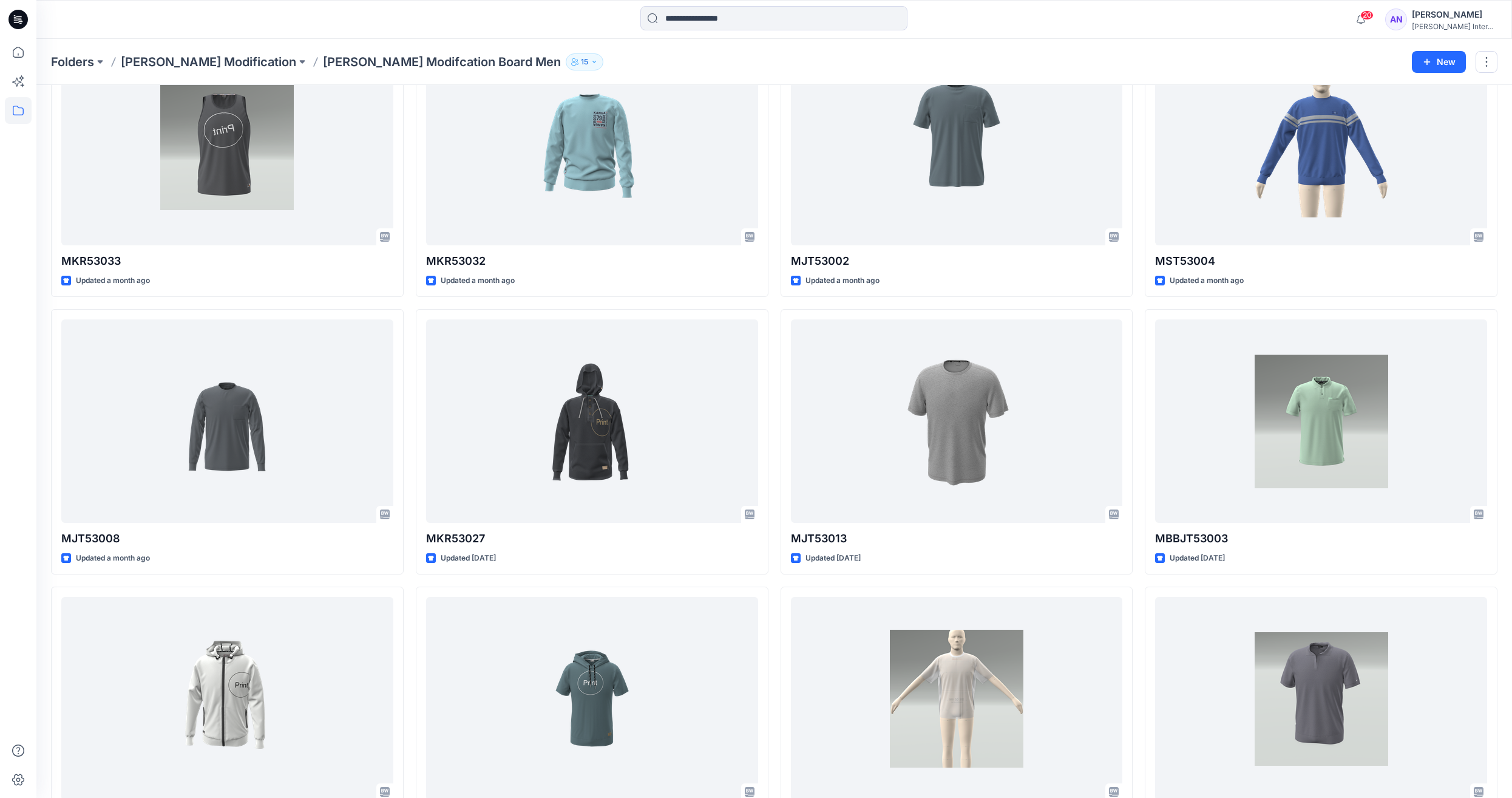
click at [591, 60] on icon "button" at bounding box center [594, 62] width 7 height 7
click at [526, 35] on div "20 Notifications Your style MJT53025 is ready 1 new Colorways 2 minutes ago You…" at bounding box center [774, 19] width 1475 height 39
click at [25, 112] on icon at bounding box center [18, 111] width 27 height 27
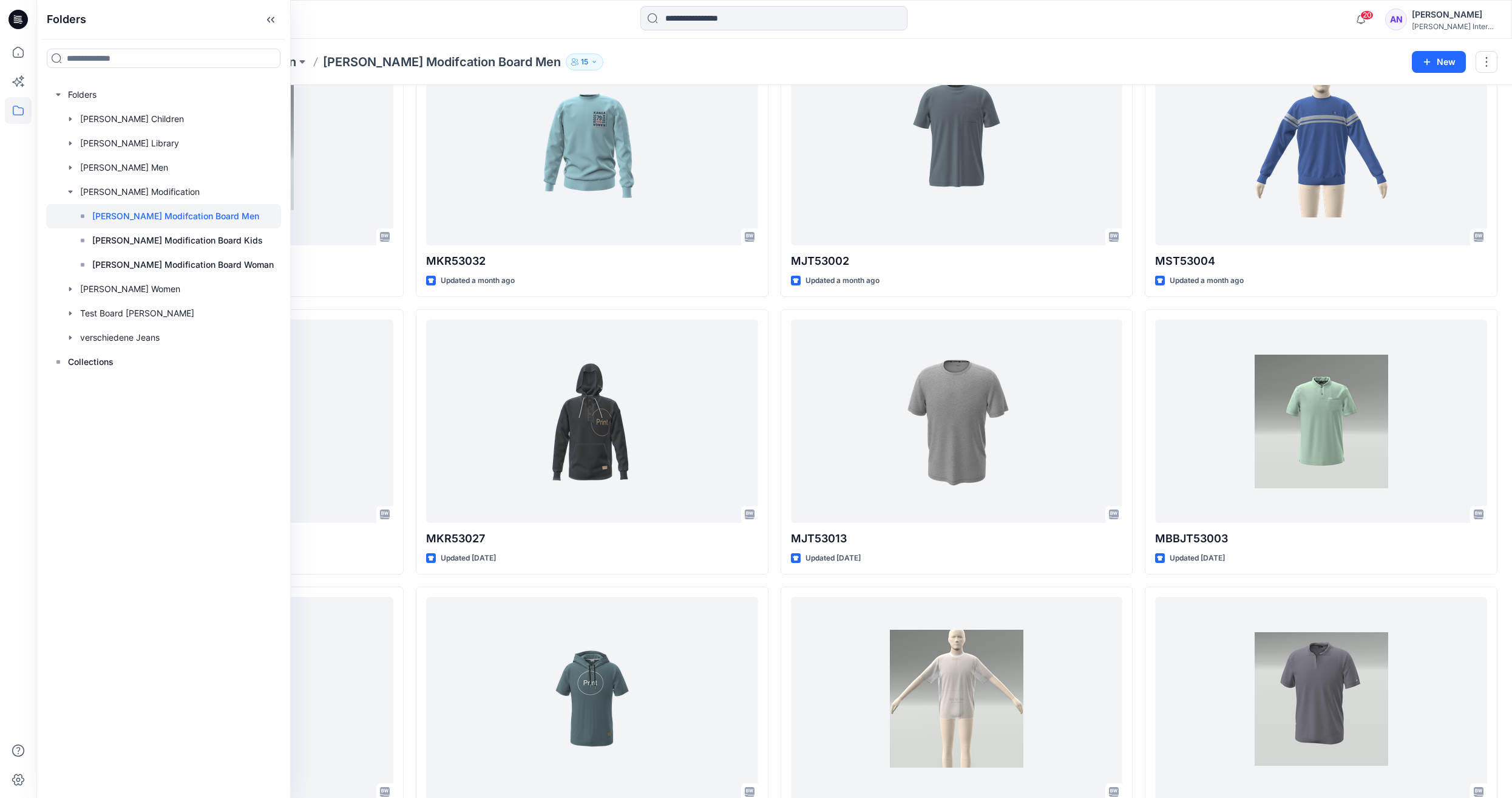
click at [1167, 27] on div "20 Notifications Your style MJT53025 is ready 1 new Colorways 2 minutes ago You…" at bounding box center [774, 20] width 1475 height 27
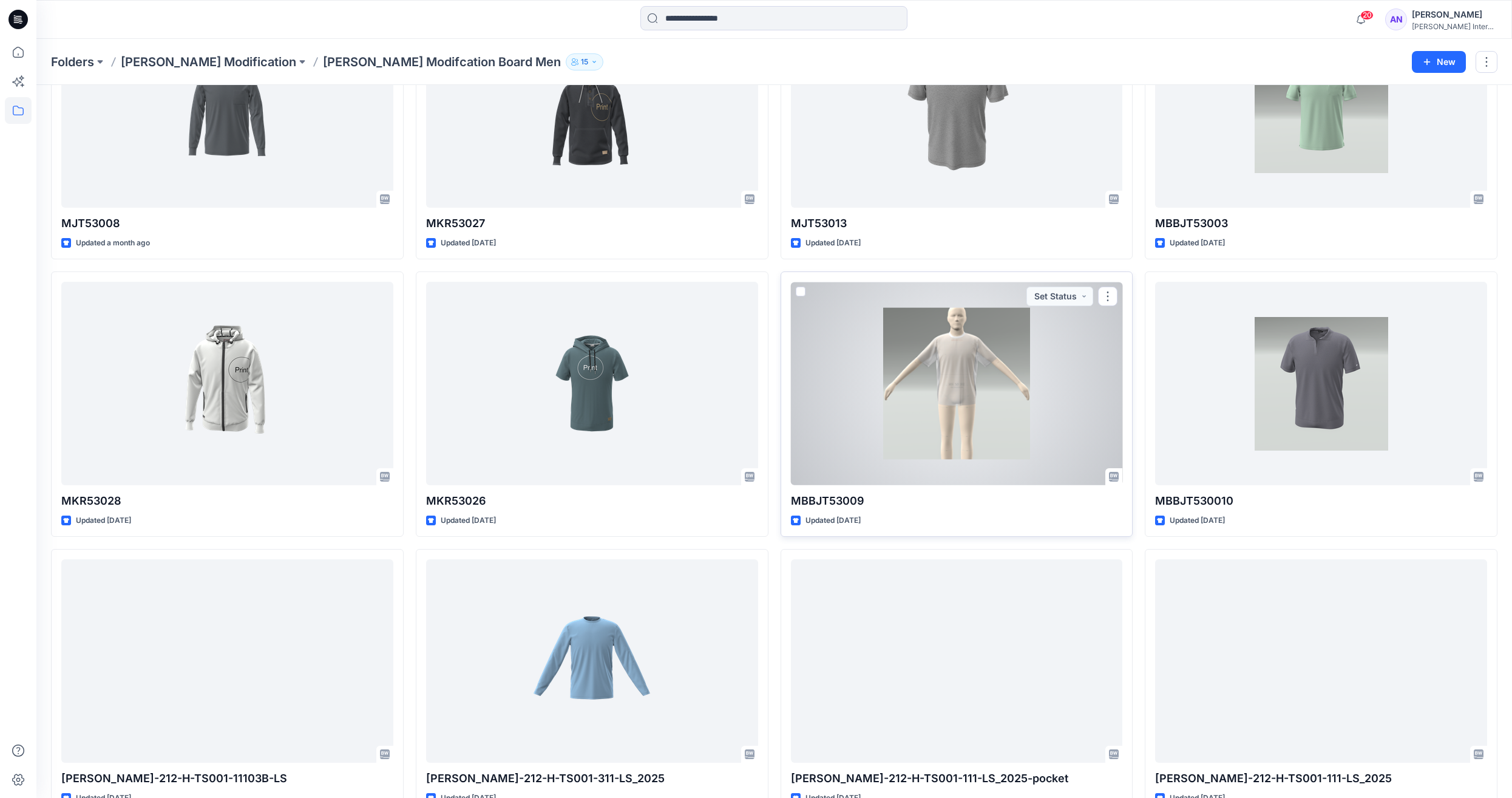
scroll to position [729, 0]
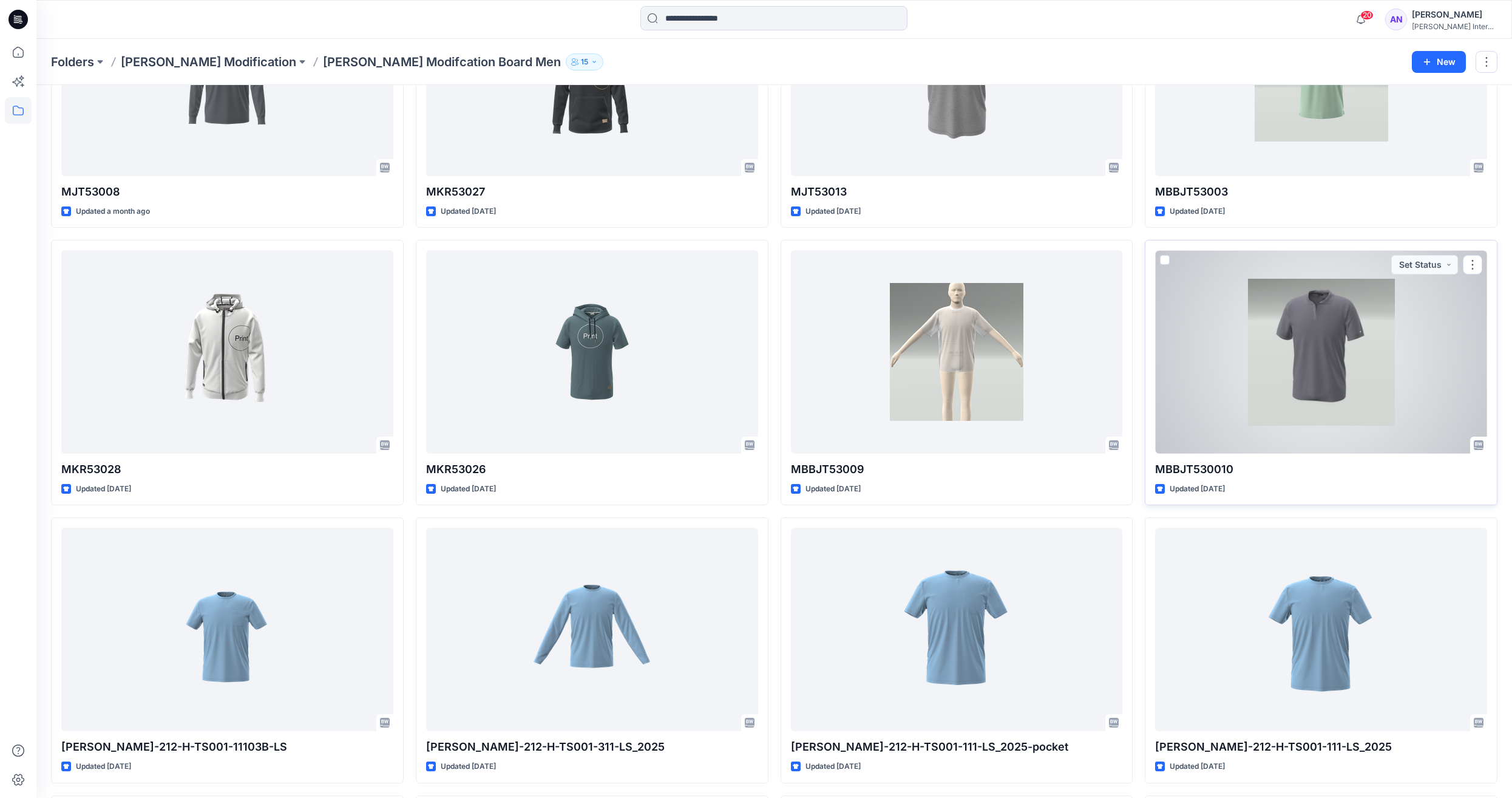
click at [1309, 370] on div at bounding box center [1321, 351] width 332 height 204
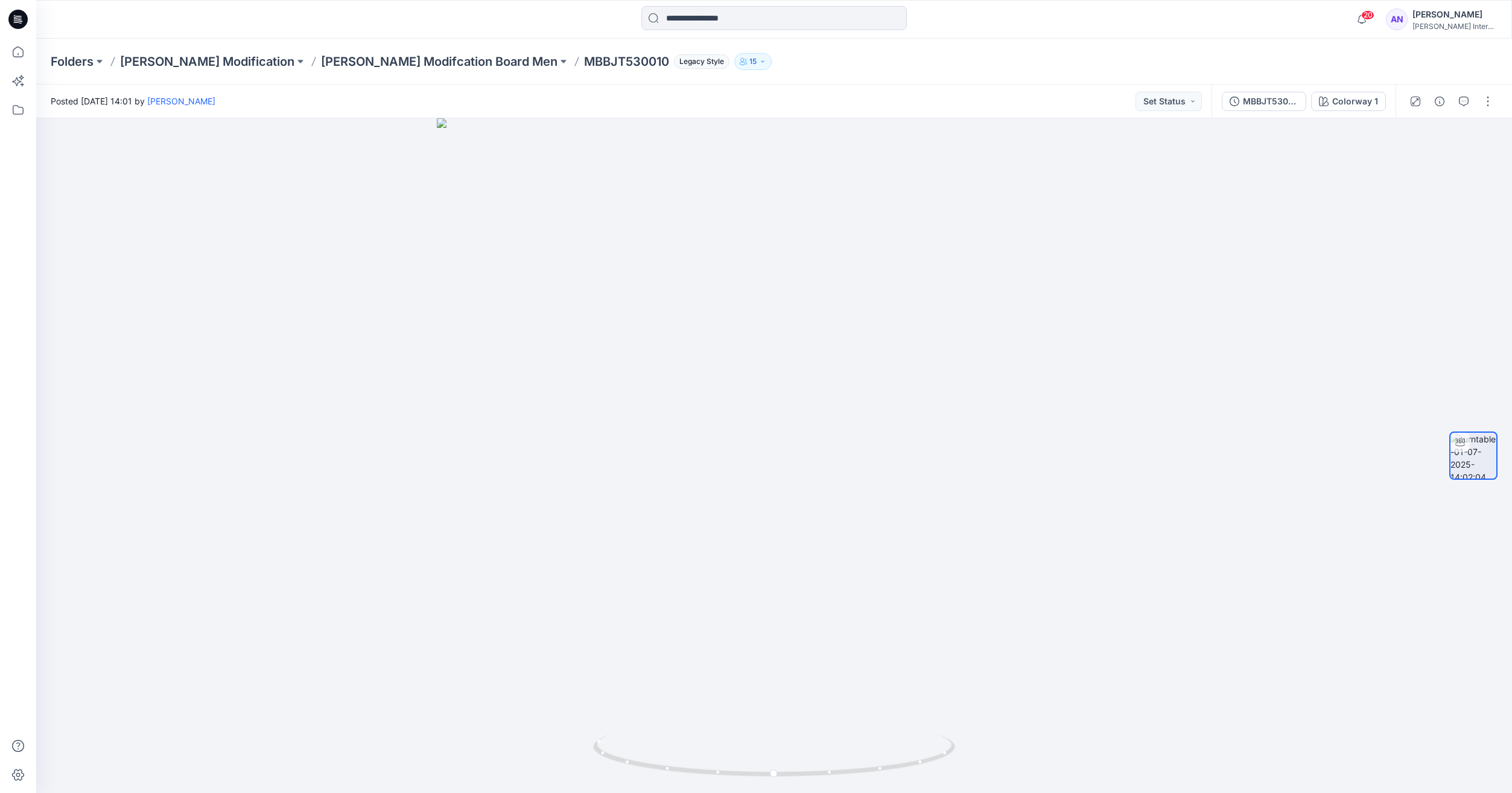
click at [584, 56] on p "MBBJT530010" at bounding box center [627, 62] width 85 height 17
click at [584, 62] on p "MBBJT530010" at bounding box center [627, 62] width 85 height 17
